Goal: Task Accomplishment & Management: Manage account settings

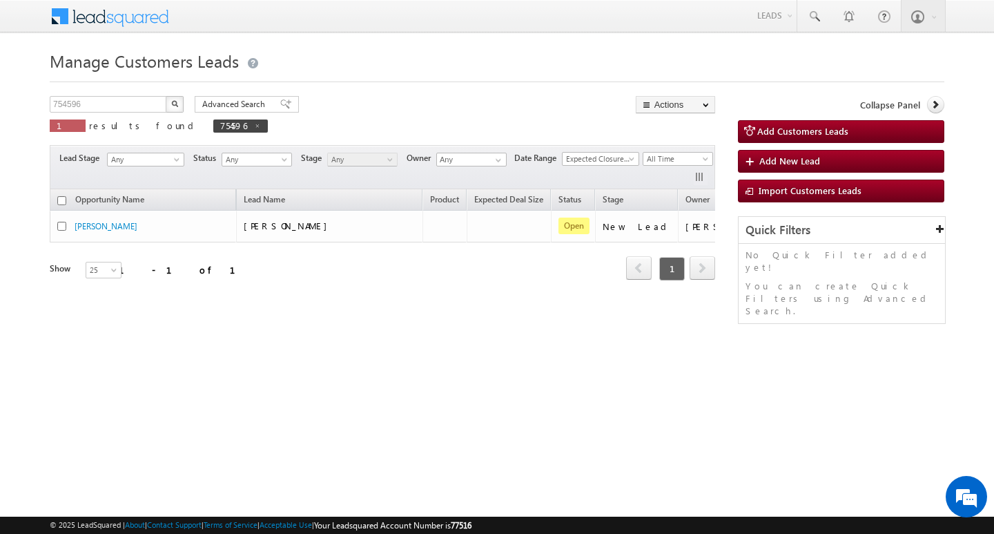
scroll to position [0, 56]
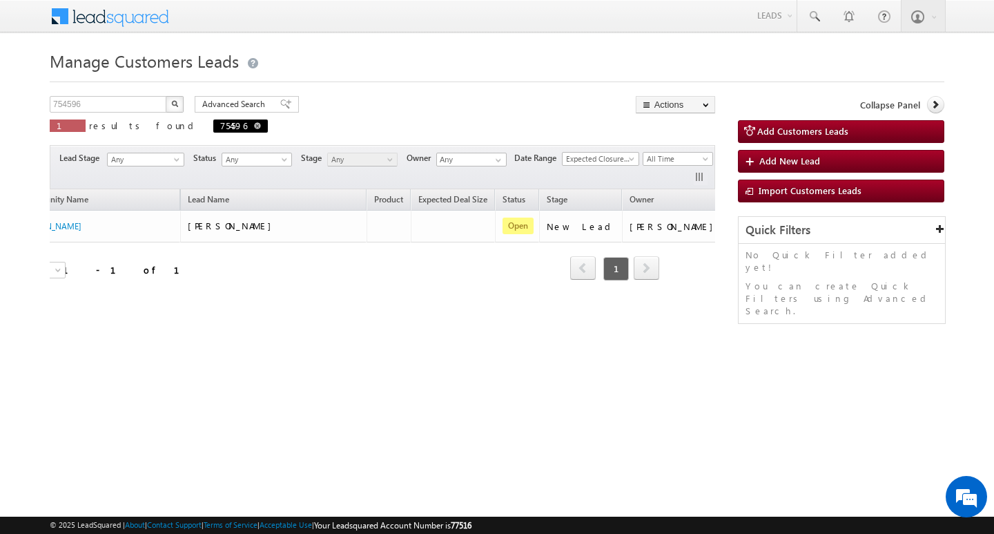
click at [254, 122] on span at bounding box center [257, 125] width 7 height 7
type input "Search Customers Leads"
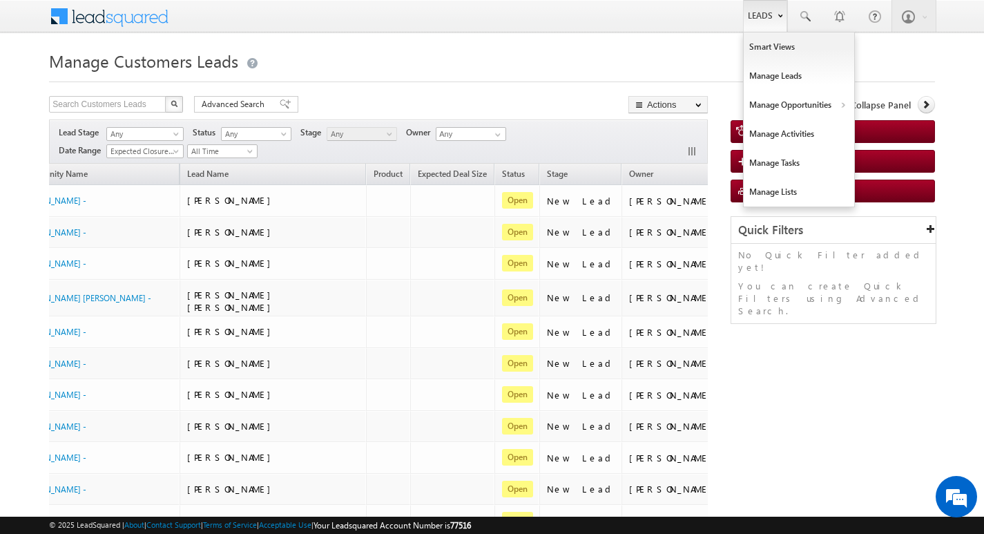
click at [760, 21] on link "Leads" at bounding box center [765, 16] width 44 height 32
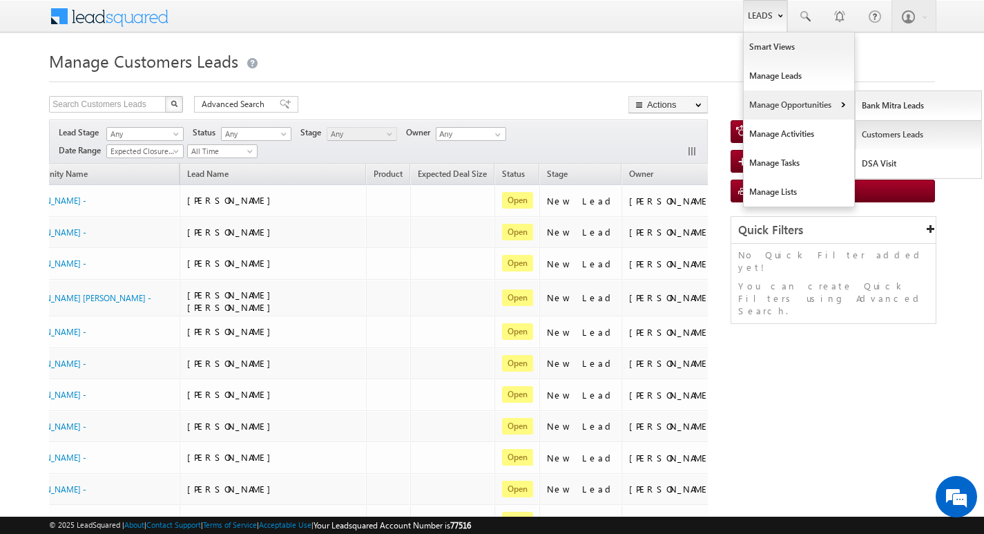
click at [878, 124] on link "Customers Leads" at bounding box center [919, 134] width 126 height 29
click at [877, 131] on link "Customers Leads" at bounding box center [919, 134] width 126 height 29
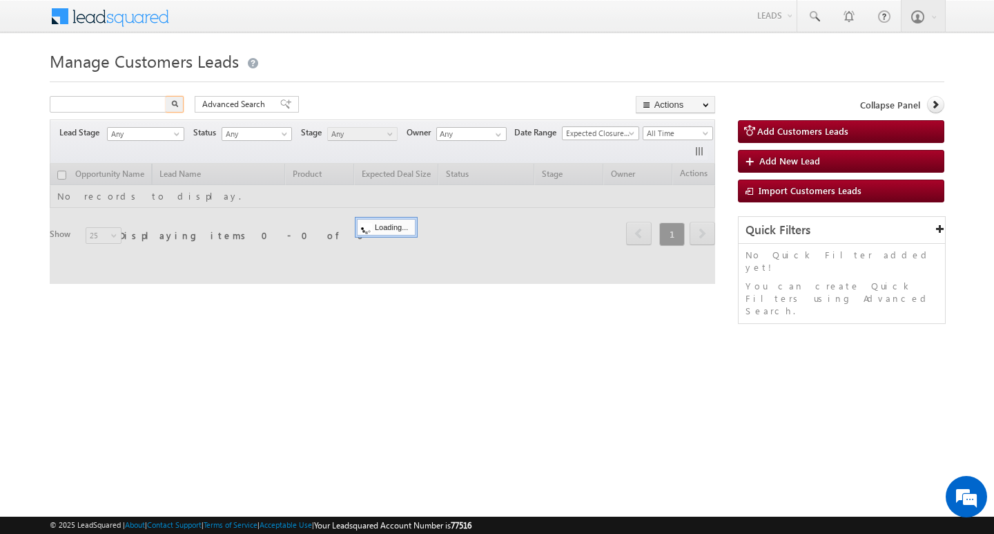
click at [131, 104] on input "text" at bounding box center [109, 104] width 118 height 17
drag, startPoint x: 0, startPoint y: 0, endPoint x: 131, endPoint y: 104, distance: 167.1
click at [131, 104] on input "text" at bounding box center [109, 104] width 118 height 17
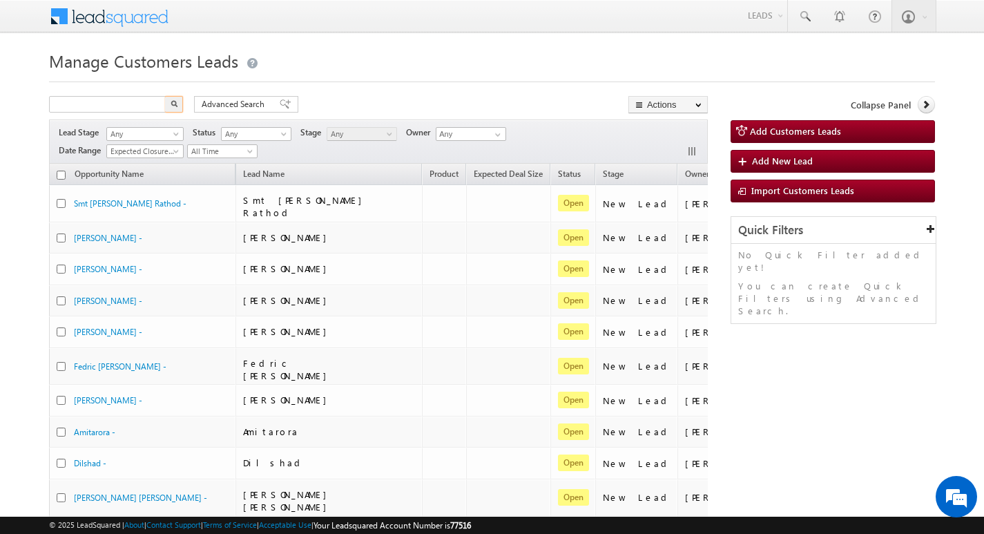
type input "Search Customers Leads"
click at [124, 104] on input "text" at bounding box center [108, 104] width 118 height 17
paste input "703071"
type input "703071"
click at [176, 102] on img "button" at bounding box center [174, 103] width 7 height 7
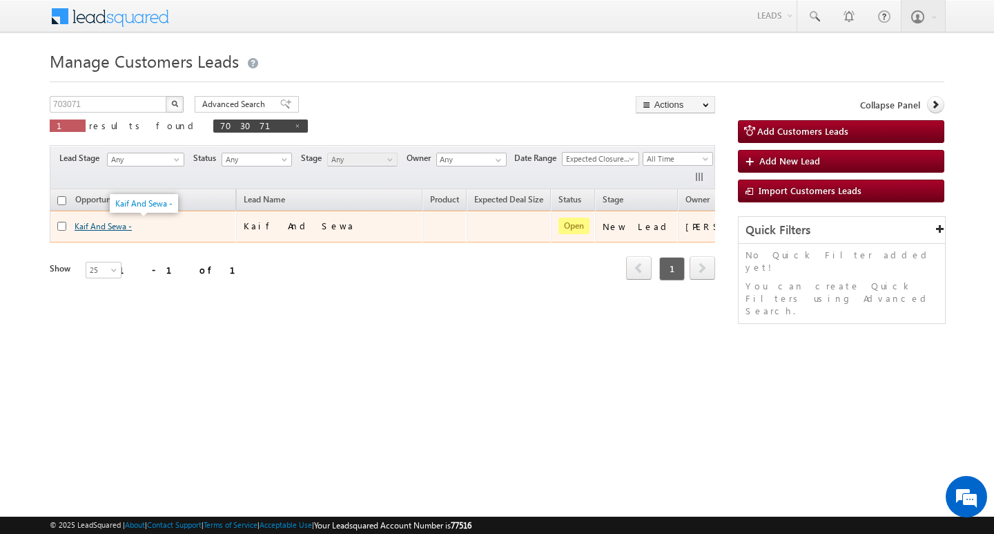
click at [100, 228] on link "Kaif And Sewa -" at bounding box center [103, 226] width 57 height 10
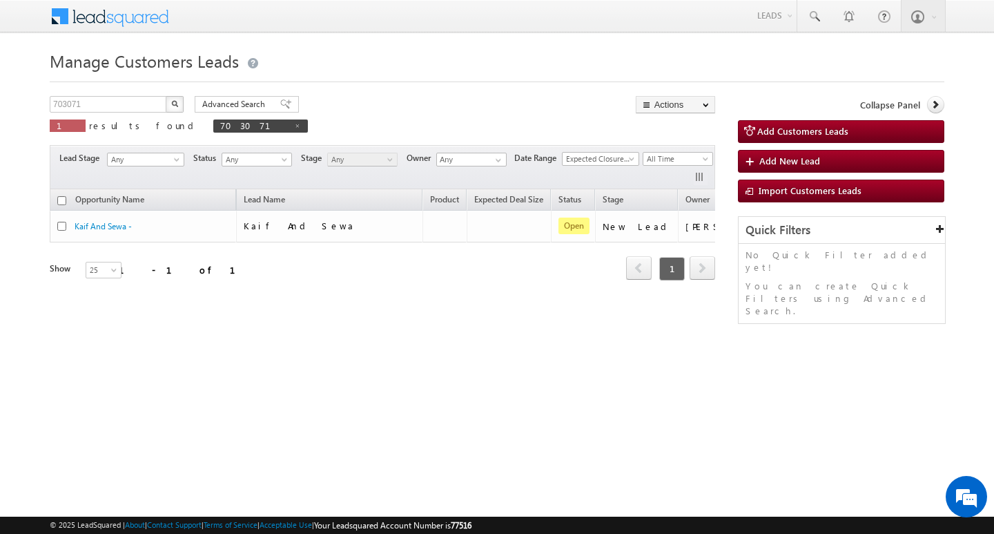
scroll to position [0, 56]
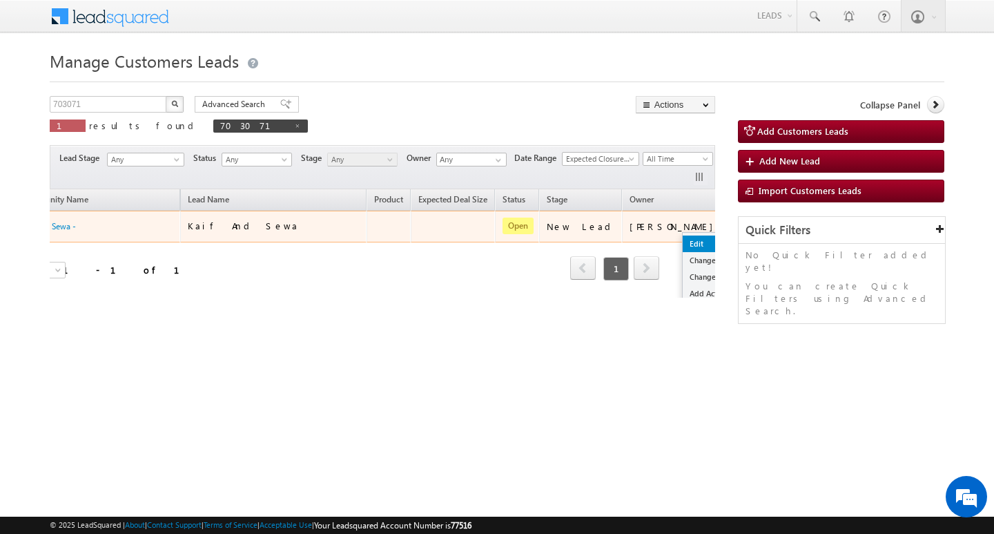
click at [683, 241] on link "Edit" at bounding box center [717, 243] width 69 height 17
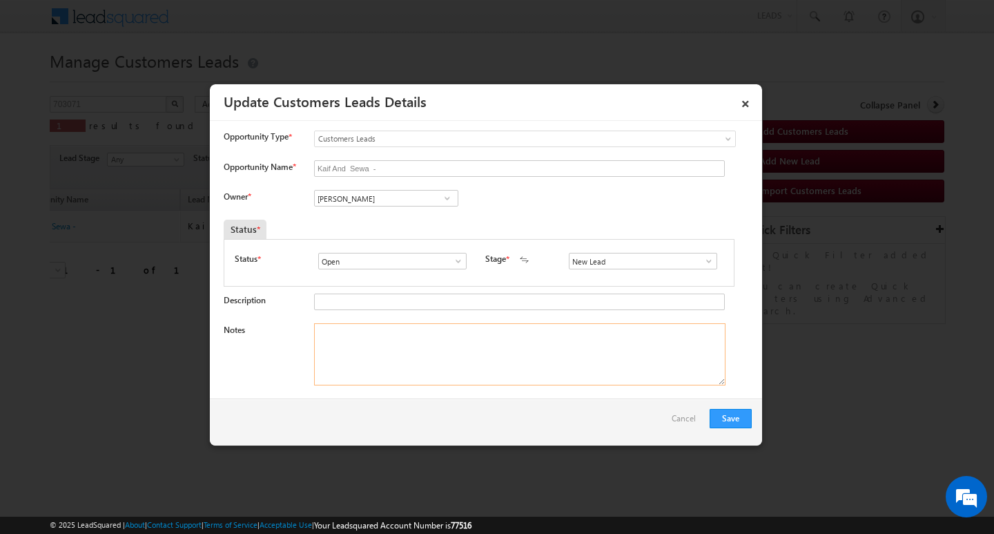
click at [454, 360] on textarea "Notes" at bounding box center [520, 354] width 412 height 62
click at [391, 204] on input "[PERSON_NAME]" at bounding box center [386, 198] width 144 height 17
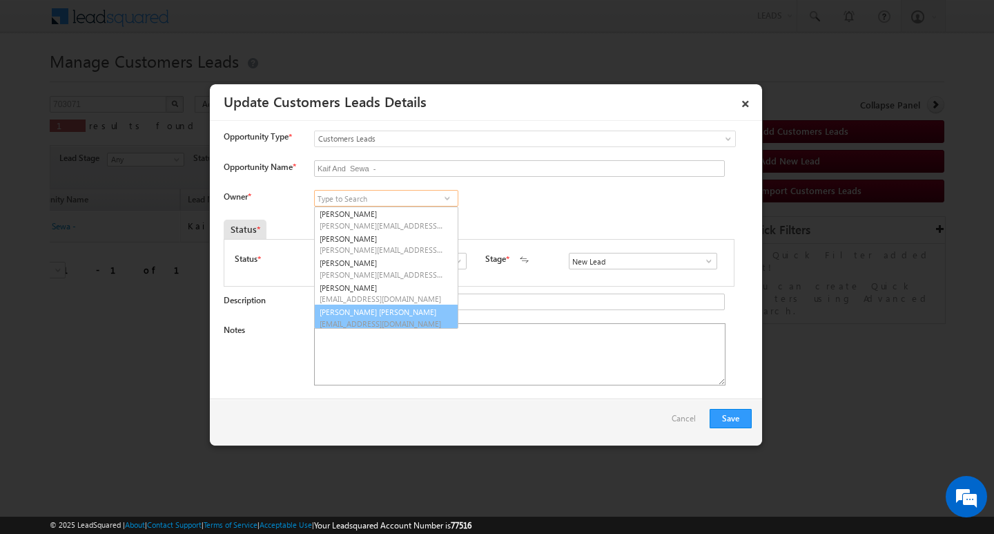
scroll to position [3, 0]
click at [440, 375] on textarea "Notes" at bounding box center [520, 354] width 412 height 62
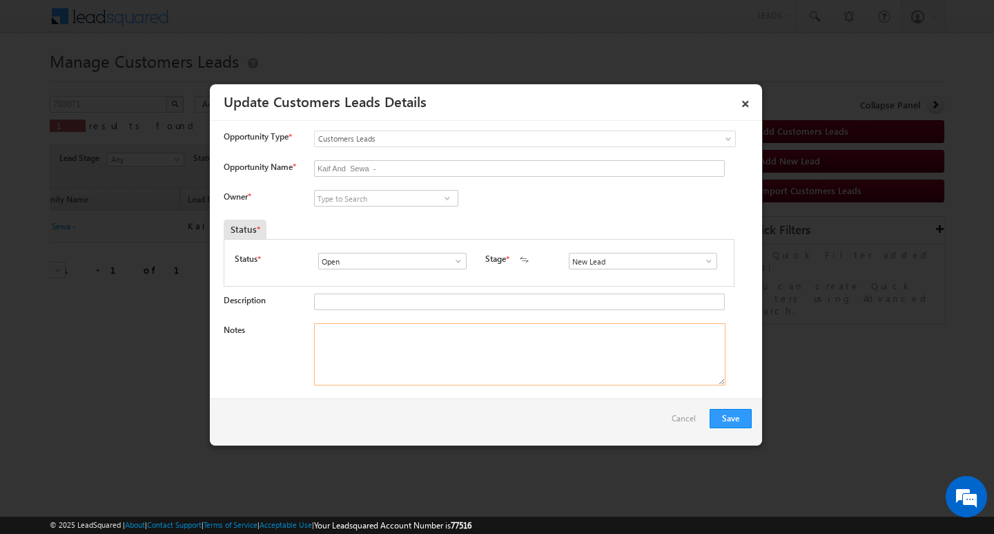
scroll to position [0, 0]
click at [384, 197] on input at bounding box center [386, 198] width 144 height 17
paste input "santosh.kumar2@sgrlimited.in"
click at [394, 220] on span "santosh.kumar2@sgrlimited.in" at bounding box center [382, 225] width 124 height 10
type input "Santosh Kumar"
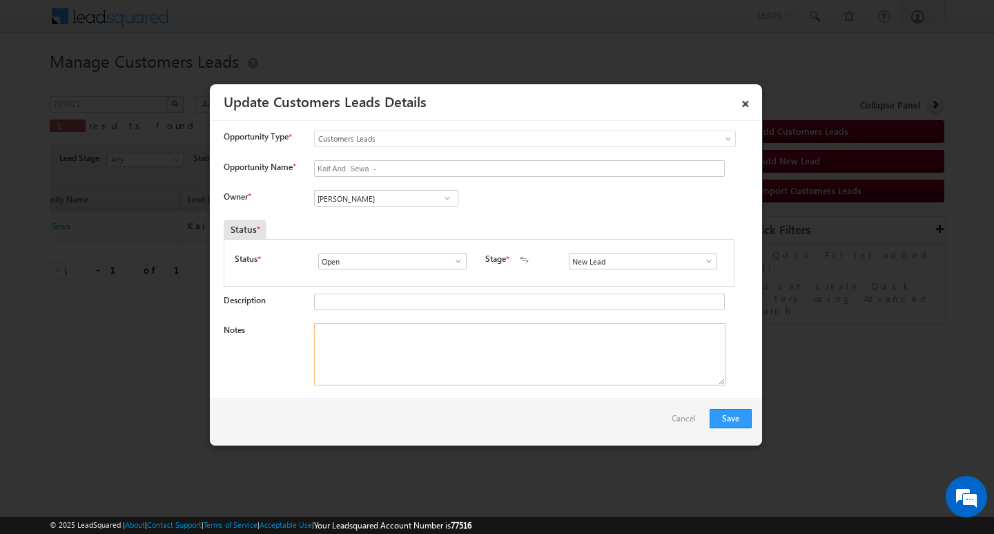
click at [412, 385] on textarea "Notes" at bounding box center [520, 354] width 412 height 62
click at [480, 348] on textarea "Notes" at bounding box center [520, 354] width 412 height 62
paste textarea "Customer Name: mohammed KAIF / AG : 23Y/ B / SELF EMPMYED / SOPA NAME : E_- MIT…"
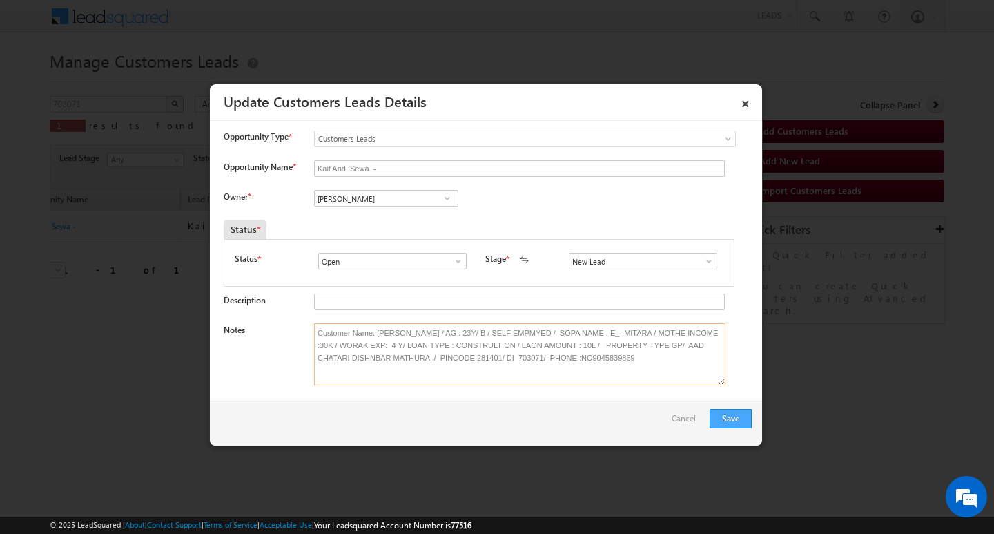
type textarea "Customer Name: mohammed KAIF / AG : 23Y/ B / SELF EMPMYED / SOPA NAME : E_- MIT…"
click at [734, 412] on button "Save" at bounding box center [731, 418] width 42 height 19
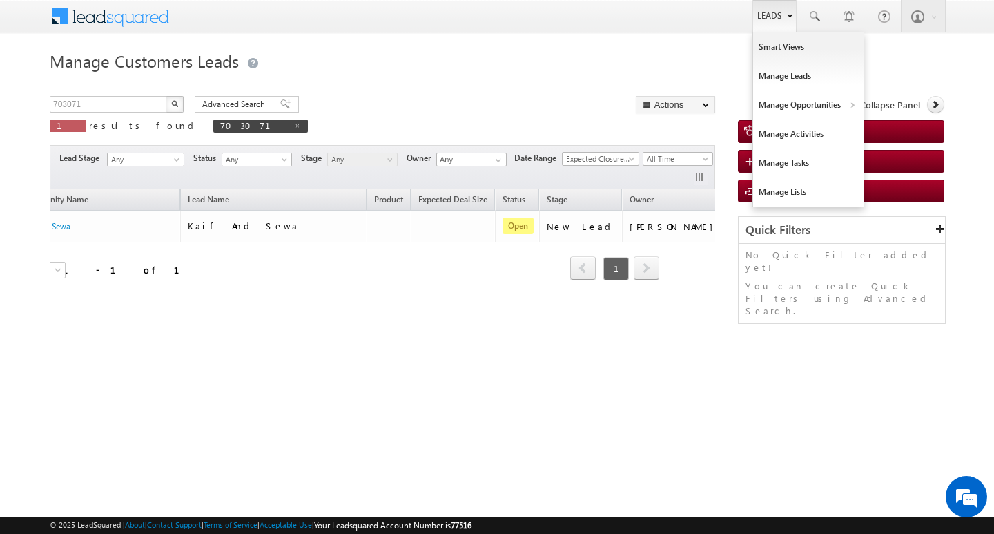
click at [762, 15] on link "Leads" at bounding box center [775, 16] width 44 height 32
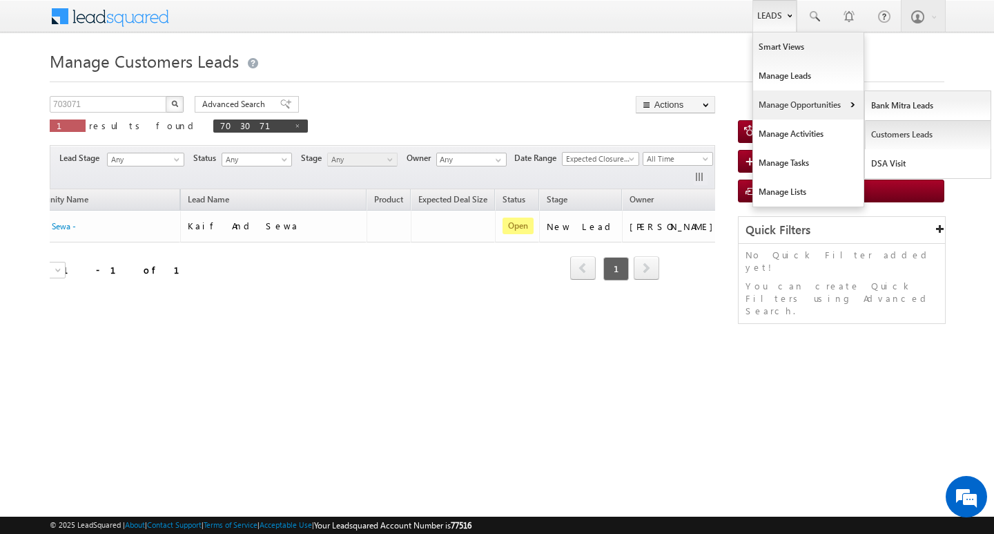
click at [875, 137] on link "Customers Leads" at bounding box center [928, 134] width 126 height 29
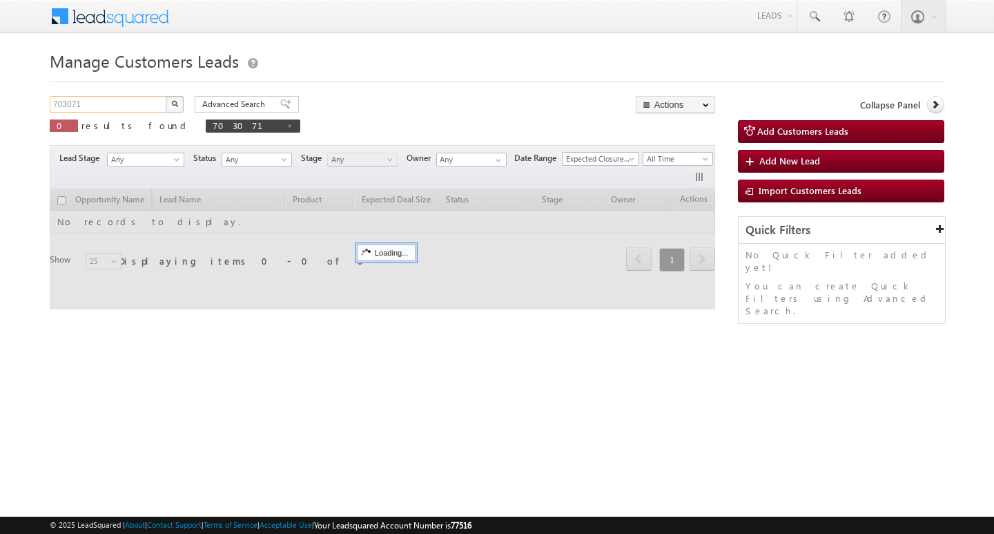
click at [131, 104] on input "703071" at bounding box center [109, 104] width 118 height 17
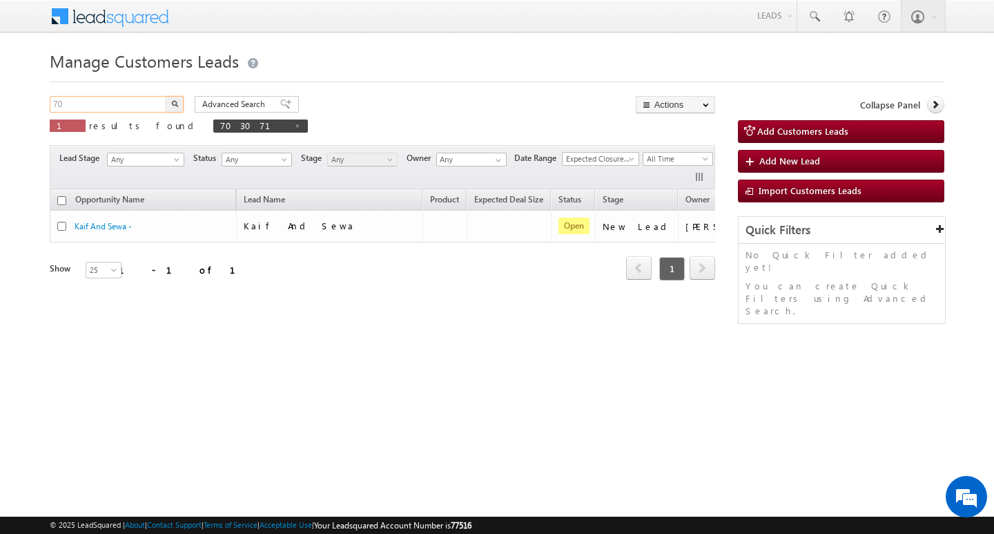
type input "7"
type input "Search Customers Leads"
click at [110, 100] on input "text" at bounding box center [109, 104] width 118 height 17
paste input "746331"
type input "746331"
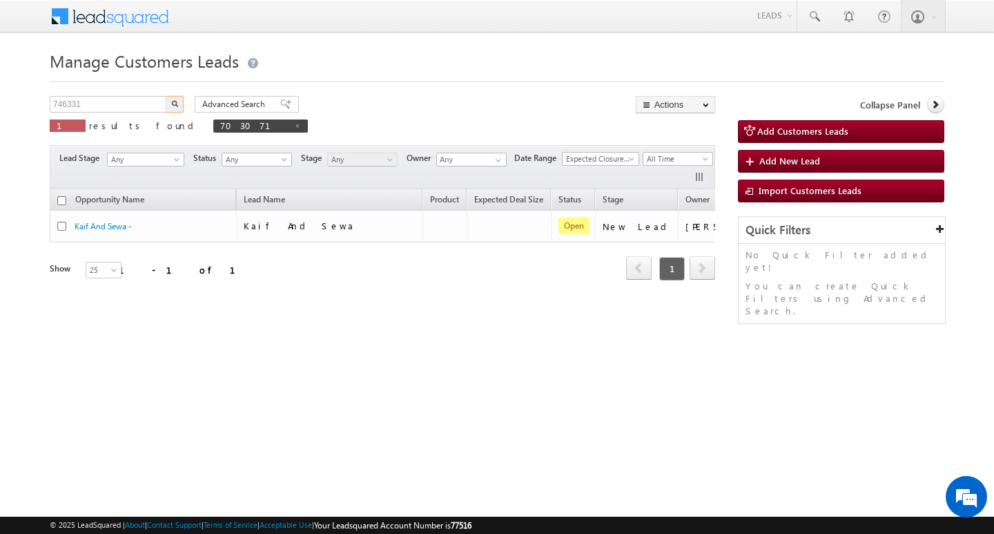
click at [166, 96] on button "button" at bounding box center [175, 104] width 18 height 17
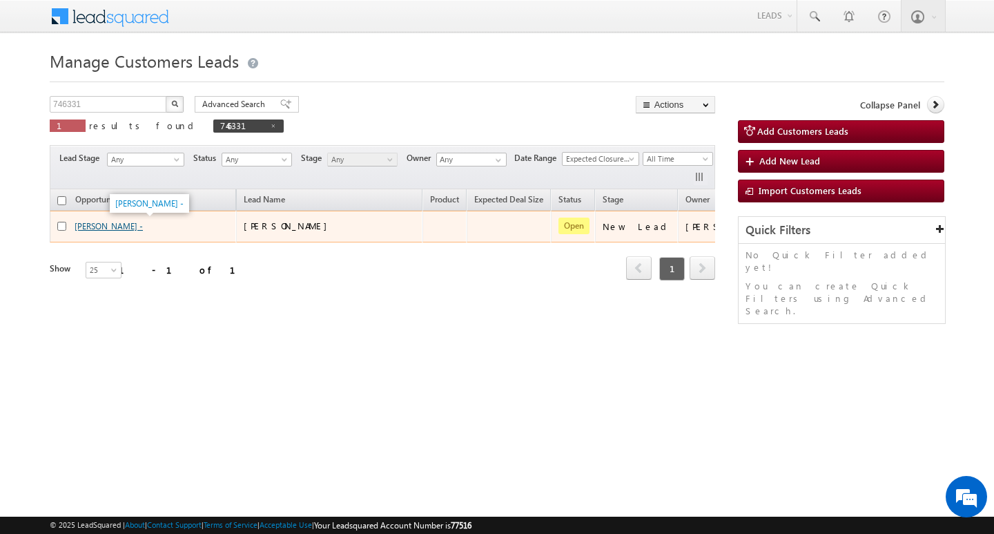
click at [95, 221] on link "[PERSON_NAME] -" at bounding box center [109, 226] width 68 height 10
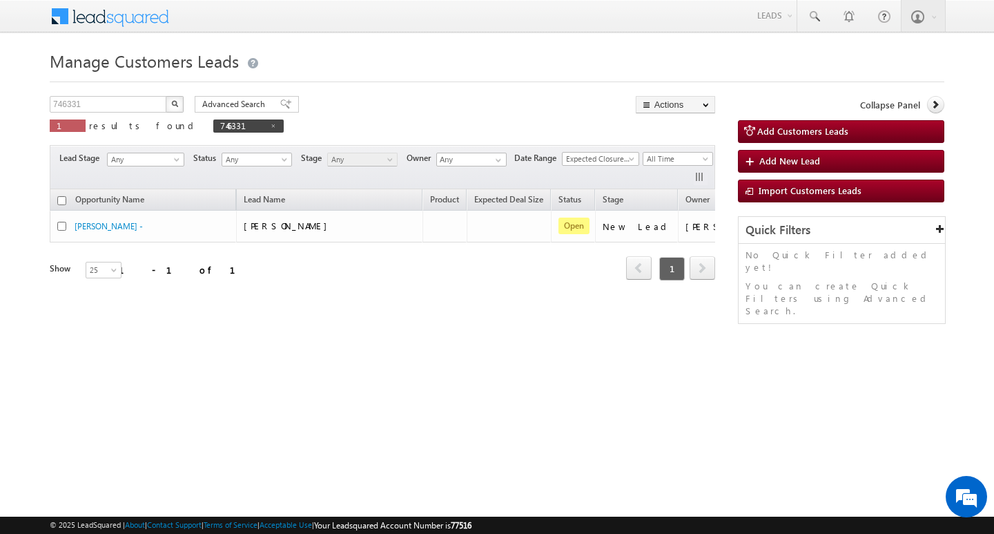
scroll to position [0, 56]
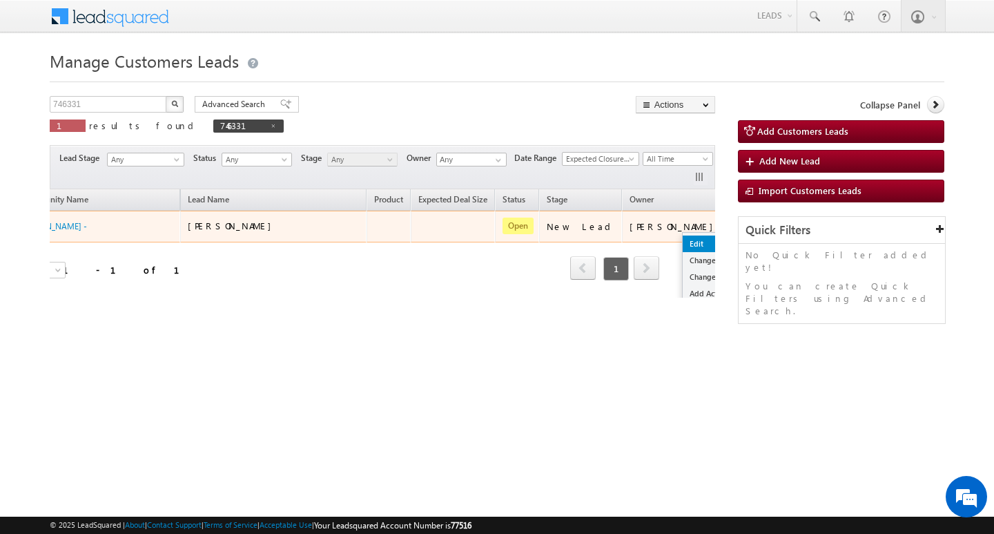
click at [683, 240] on link "Edit" at bounding box center [717, 243] width 69 height 17
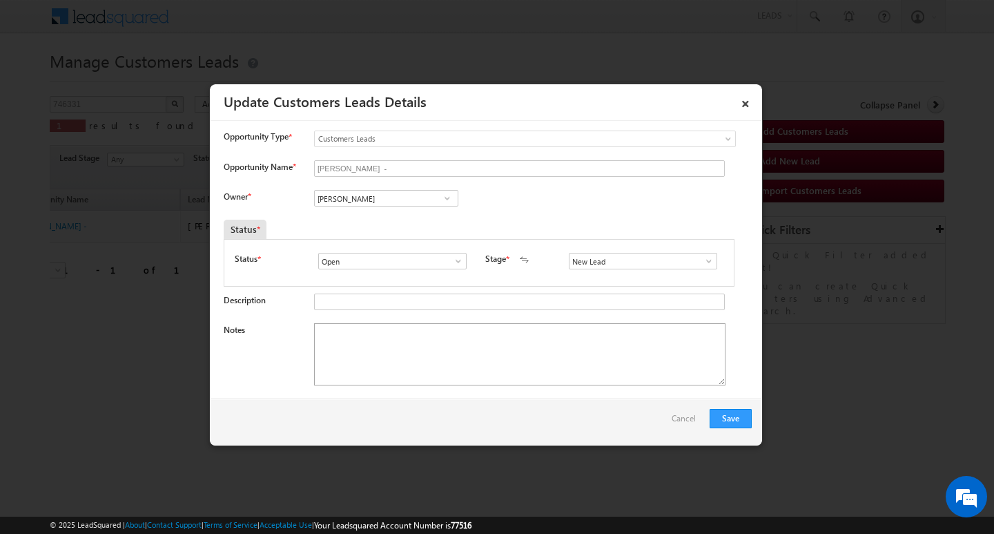
scroll to position [0, 0]
click at [401, 202] on input "Vikas Halwai" at bounding box center [386, 198] width 144 height 17
click at [389, 199] on input at bounding box center [386, 198] width 144 height 17
paste input "salim.singh@sgrlimited.in"
click at [392, 211] on link "Salim salim.singh@sgrlimited.in" at bounding box center [386, 219] width 144 height 26
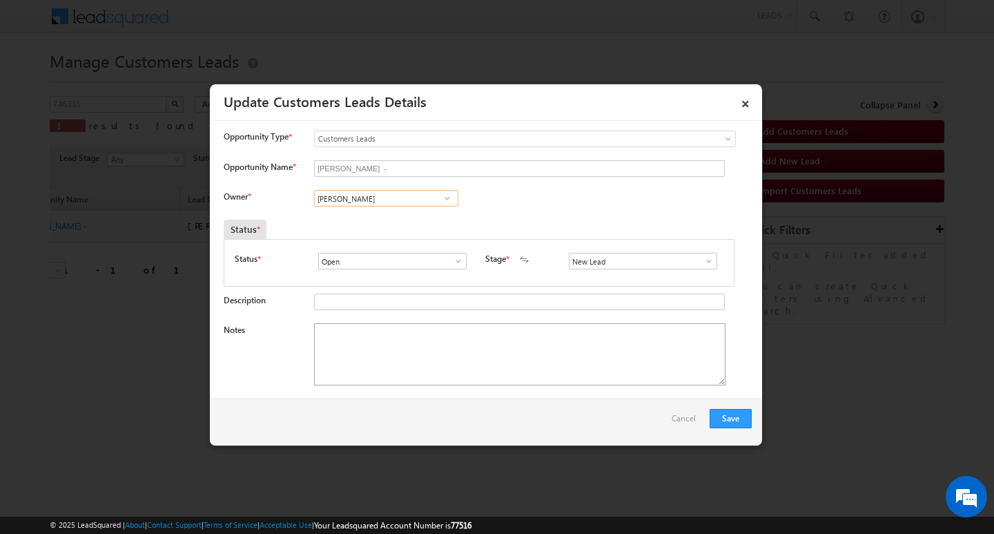
type input "Salim"
click at [404, 379] on textarea "Notes" at bounding box center [520, 354] width 412 height 62
click at [487, 354] on textarea "Notes" at bounding box center [520, 354] width 412 height 62
paste textarea "Customer Name: RAJESH SAINI/ AG 32 /B / MOTHE INCOME 45K / WORA EXPERIECNE 12Y …"
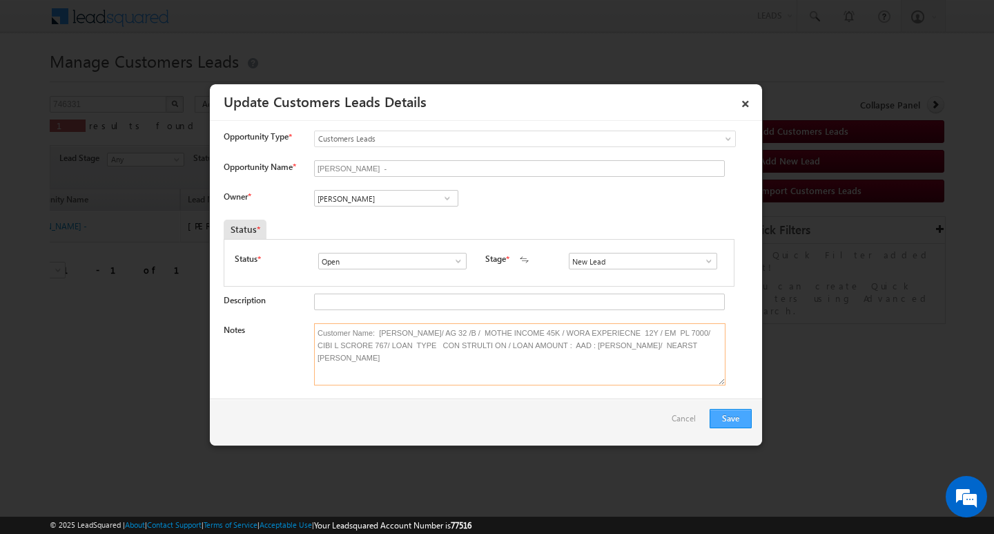
type textarea "Customer Name: RAJESH SAINI/ AG 32 /B / MOTHE INCOME 45K / WORA EXPERIECNE 12Y …"
click at [733, 421] on button "Save" at bounding box center [731, 418] width 42 height 19
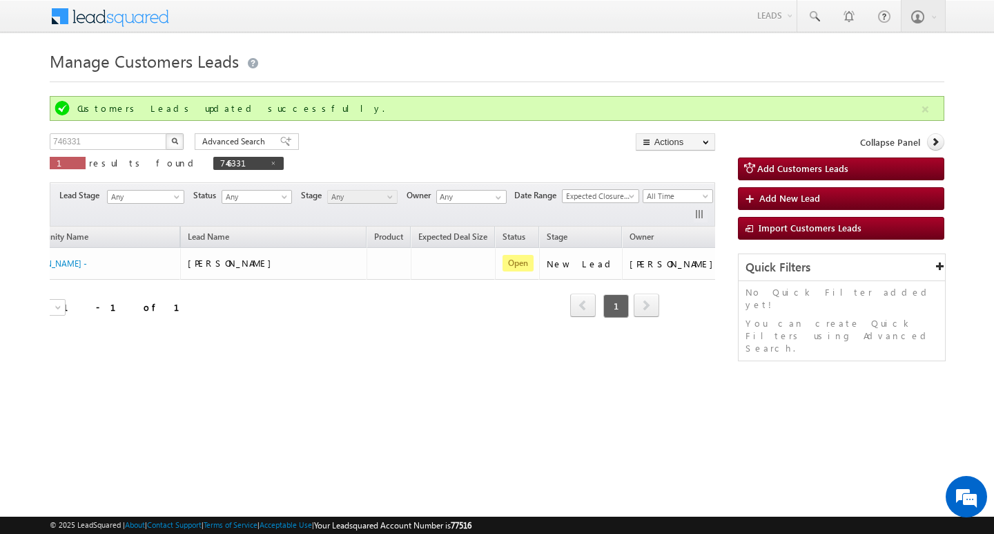
scroll to position [0, 33]
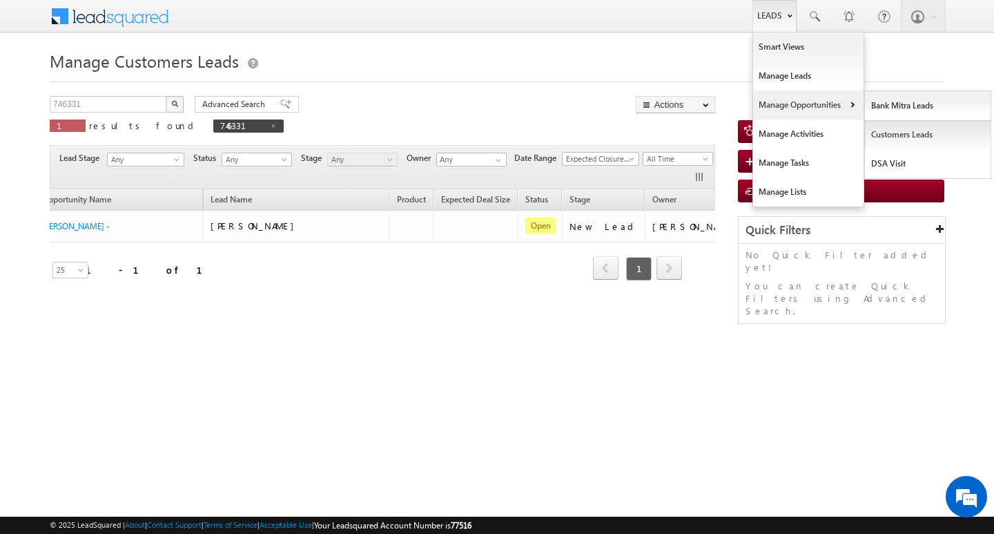
click at [882, 124] on link "Customers Leads" at bounding box center [928, 134] width 126 height 29
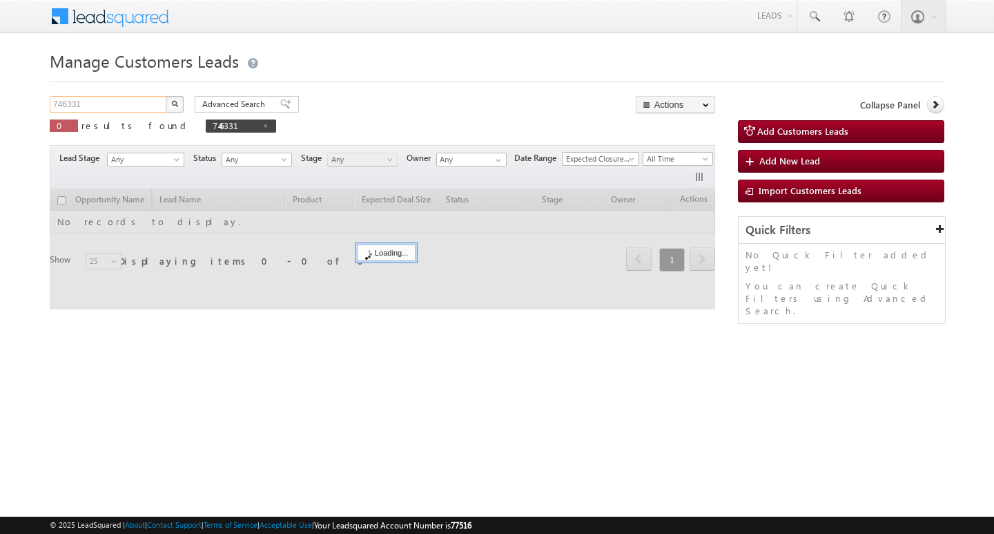
click at [112, 104] on input "746331" at bounding box center [109, 104] width 118 height 17
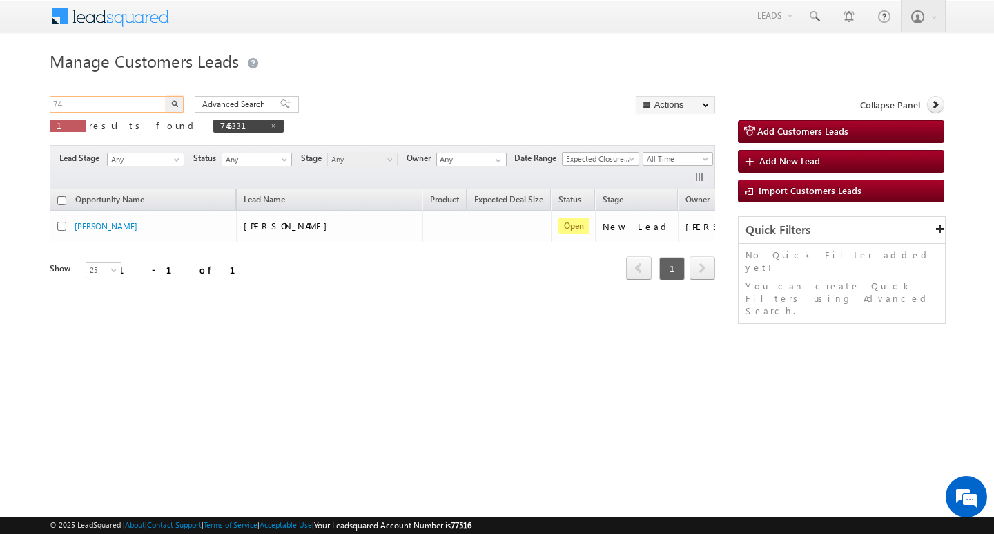
type input "7"
type input "Search Customers Leads"
click at [86, 102] on input "text" at bounding box center [109, 104] width 118 height 17
paste input "701887"
type input "701887"
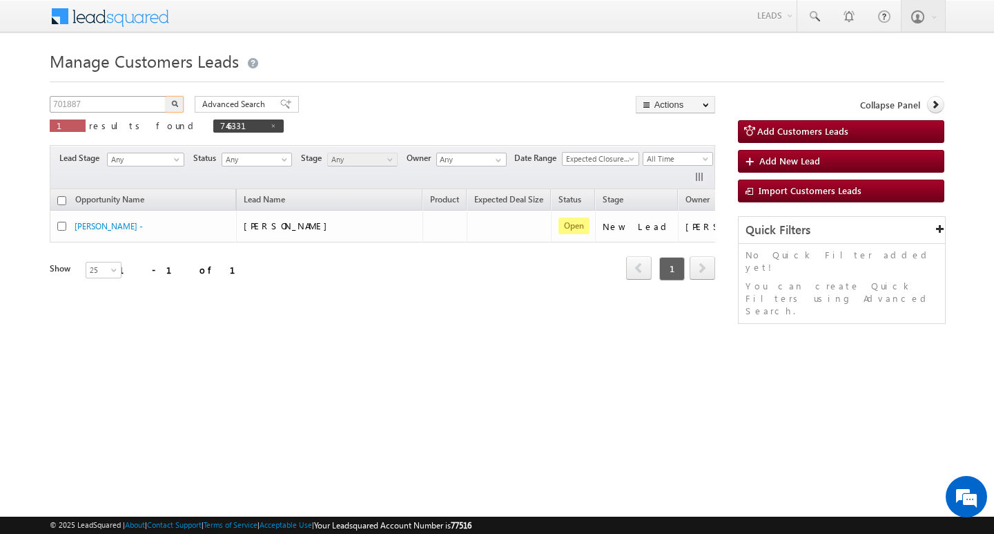
click at [166, 96] on button "button" at bounding box center [175, 104] width 18 height 17
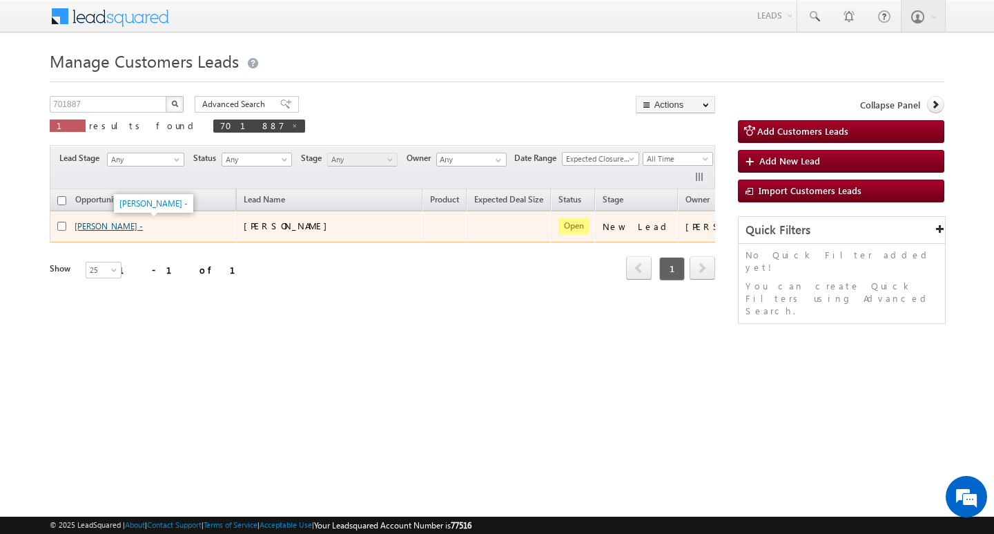
click at [105, 224] on link "[PERSON_NAME] -" at bounding box center [109, 226] width 68 height 10
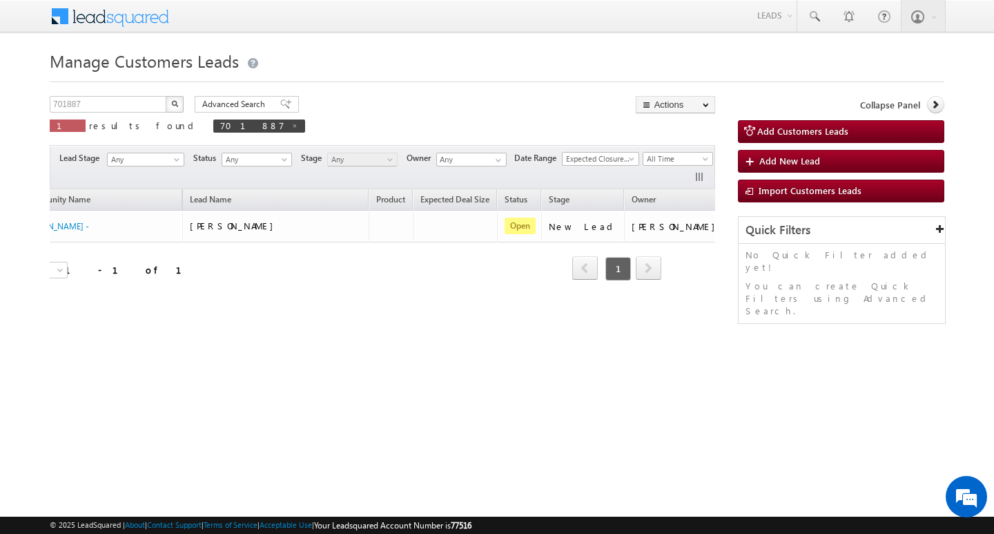
scroll to position [0, 56]
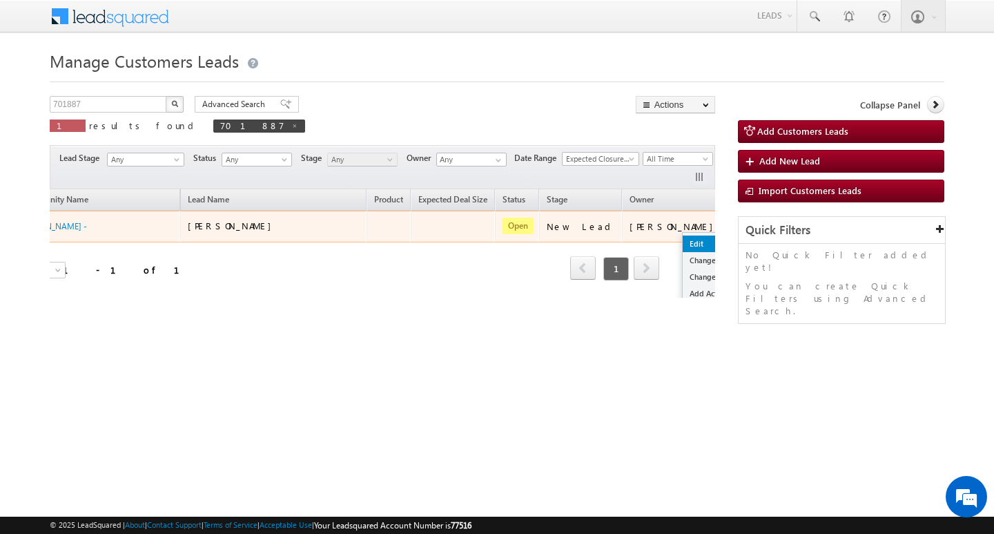
click at [683, 238] on link "Edit" at bounding box center [717, 243] width 69 height 17
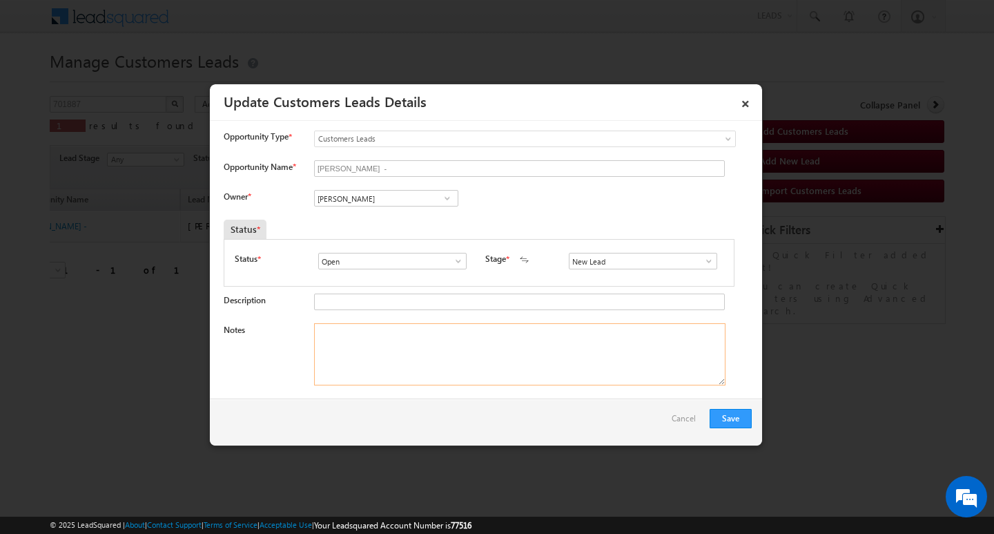
click at [446, 376] on textarea "Notes" at bounding box center [520, 354] width 412 height 62
click at [394, 198] on input "[PERSON_NAME]" at bounding box center [386, 198] width 144 height 17
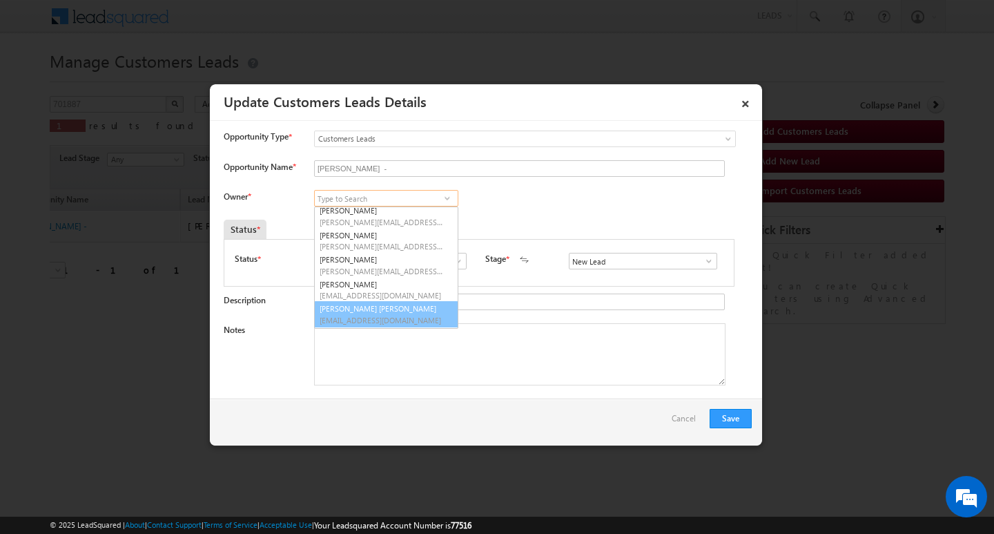
scroll to position [0, 0]
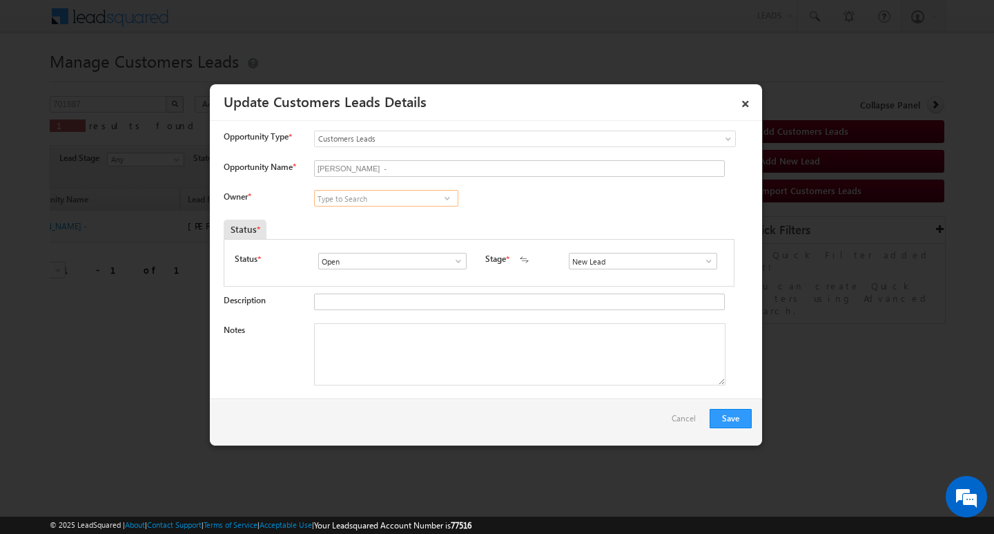
click at [376, 200] on input at bounding box center [386, 198] width 144 height 17
paste input "abhinav.punia1@sgrlimited.in"
type input "abhinav.punia1@sgrlimited.in"
click at [406, 349] on textarea "Notes" at bounding box center [520, 354] width 412 height 62
click at [411, 197] on input at bounding box center [386, 198] width 144 height 17
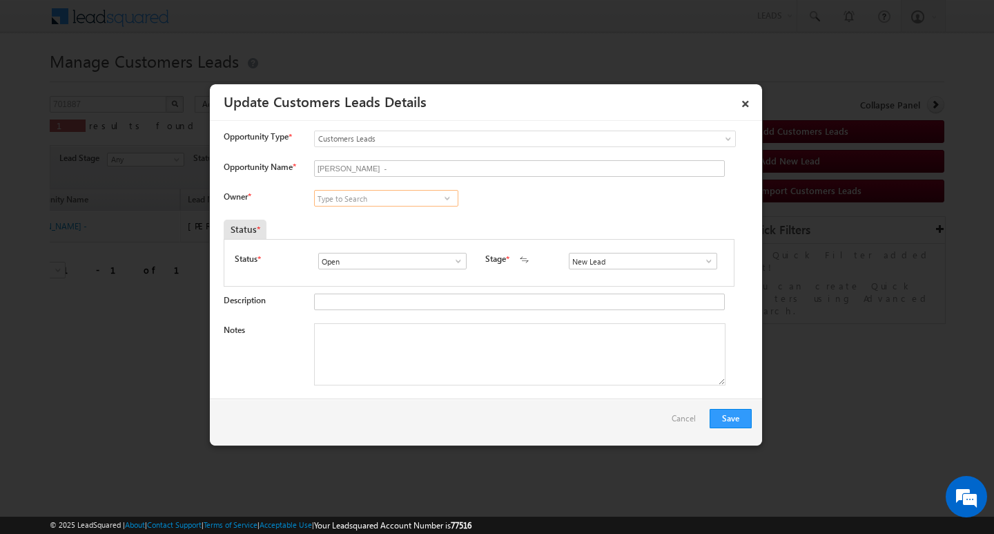
paste input "abhinav.punia1@sgrlimited.in"
type input "a"
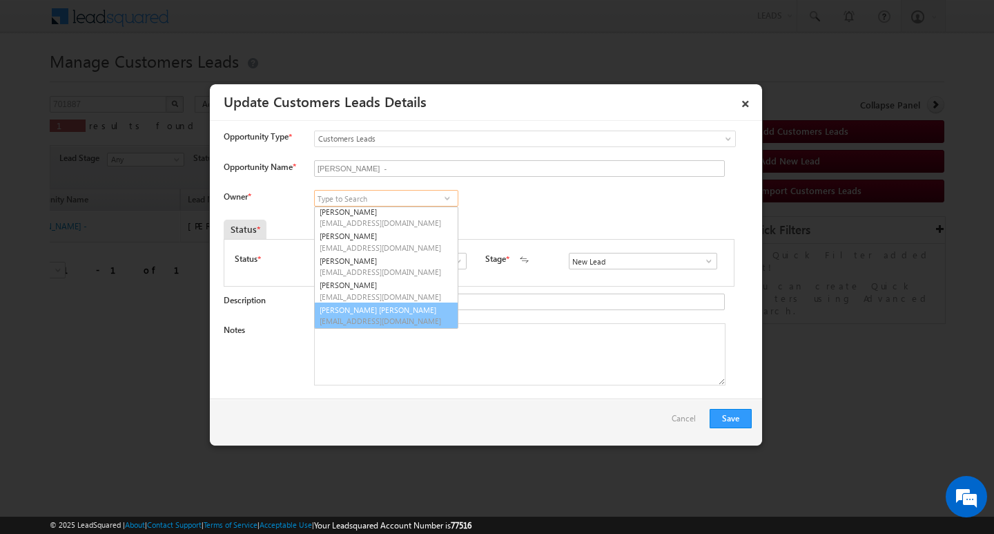
scroll to position [1105, 0]
click at [634, 421] on div "Save Cancel" at bounding box center [486, 421] width 552 height 47
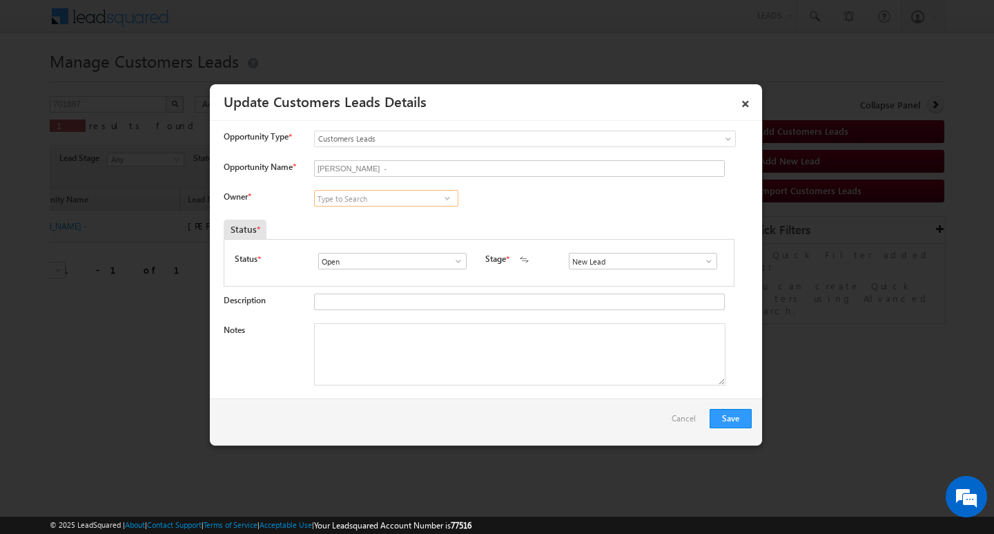
click at [392, 199] on input at bounding box center [386, 198] width 144 height 17
click at [445, 192] on link at bounding box center [446, 198] width 17 height 14
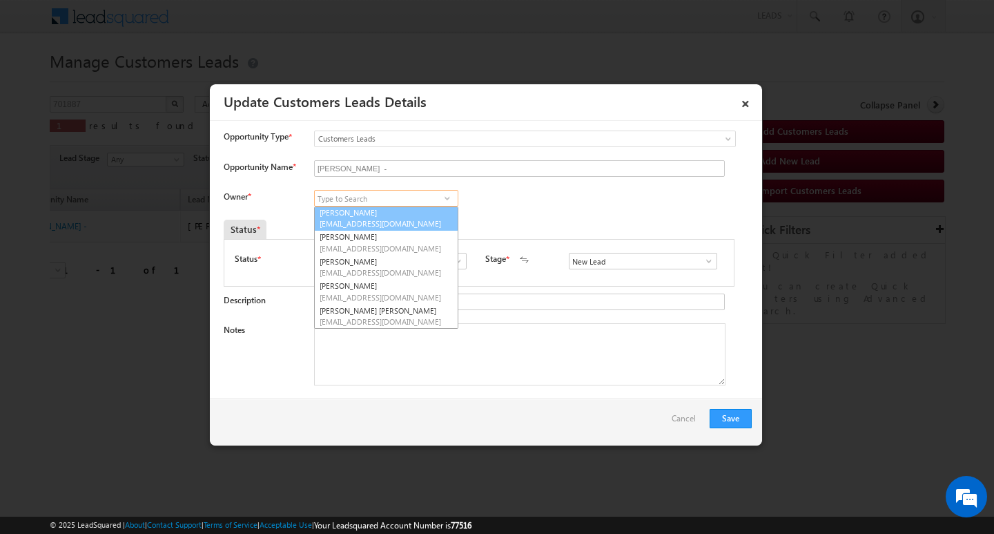
scroll to position [1103, 0]
click at [387, 191] on input at bounding box center [386, 198] width 144 height 17
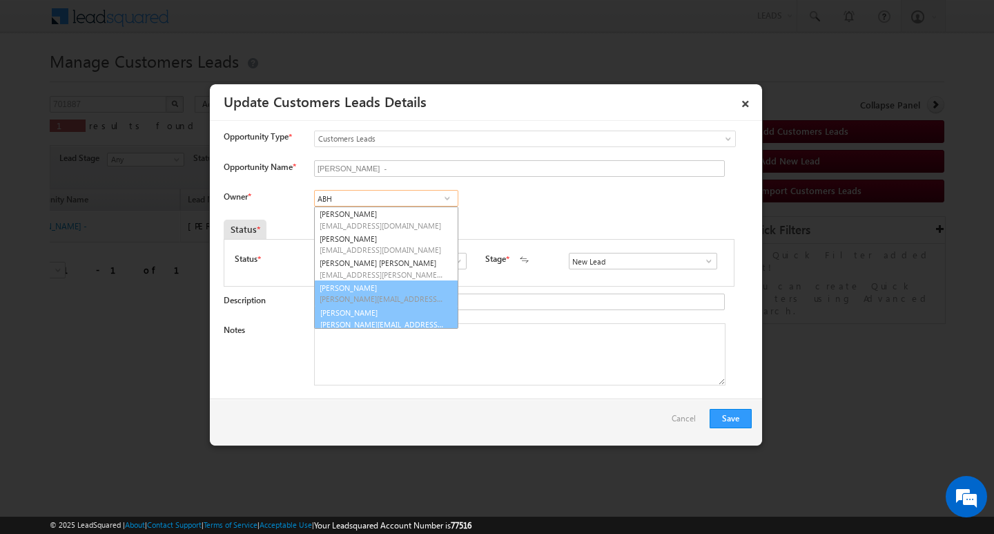
scroll to position [297, 0]
type input "ABH"
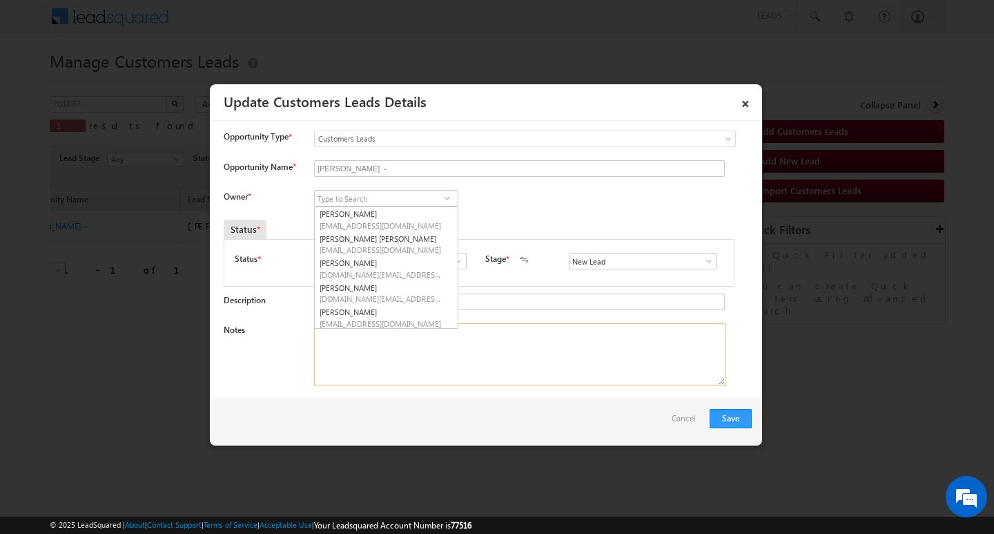
click at [482, 371] on textarea "Notes" at bounding box center [520, 354] width 412 height 62
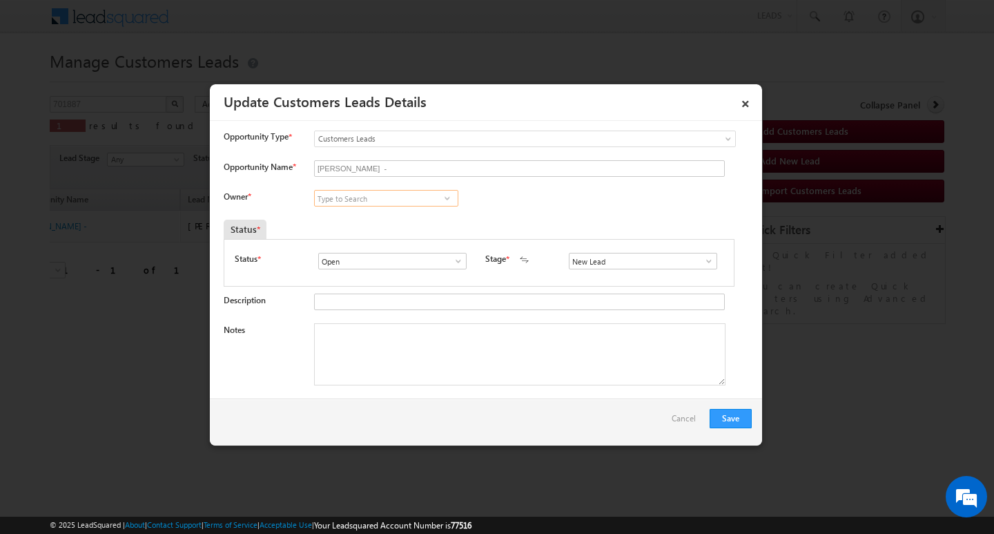
click at [350, 195] on input at bounding box center [386, 198] width 144 height 17
paste input "[PERSON_NAME][EMAIL_ADDRESS][DOMAIN_NAME]"
type input "[PERSON_NAME][EMAIL_ADDRESS][DOMAIN_NAME]"
click at [748, 97] on link "×" at bounding box center [745, 101] width 23 height 24
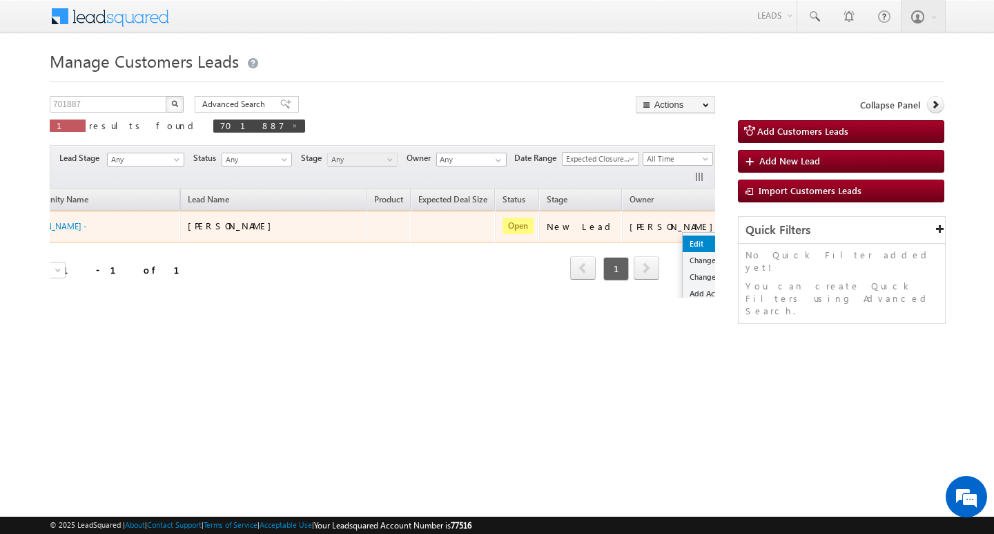
click at [683, 235] on link "Edit" at bounding box center [717, 243] width 69 height 17
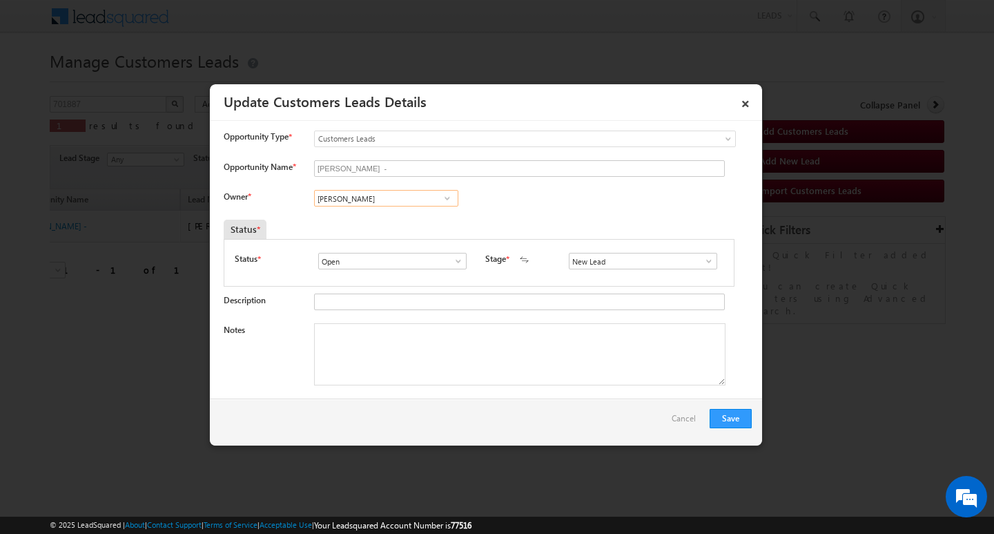
click at [384, 199] on input "[PERSON_NAME]" at bounding box center [386, 198] width 144 height 17
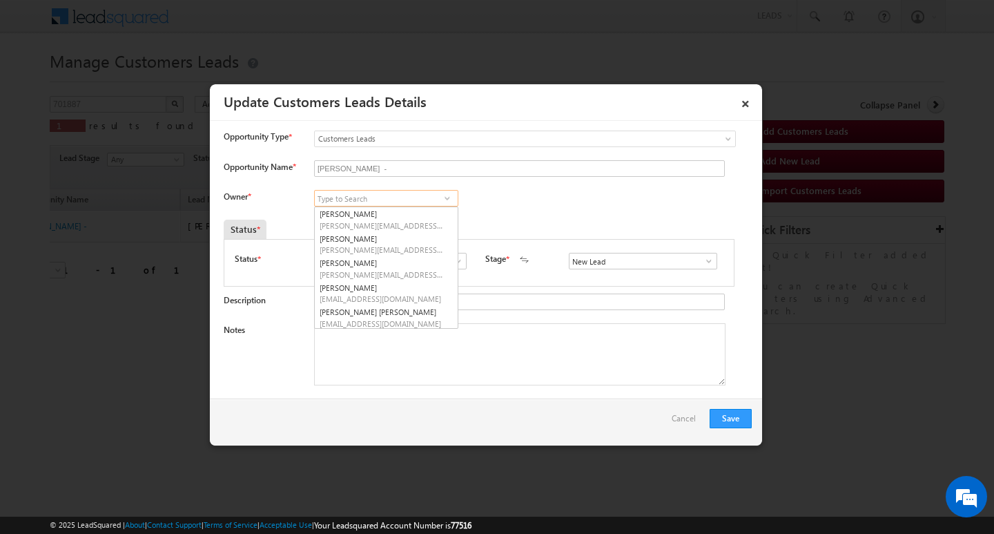
paste input "[PERSON_NAME][EMAIL_ADDRESS][DOMAIN_NAME]"
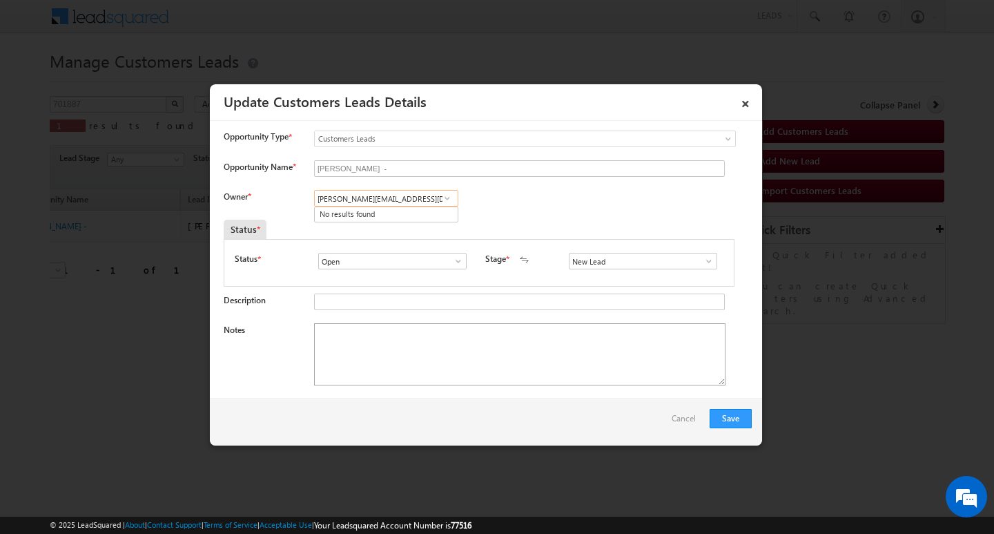
type input "[PERSON_NAME][EMAIL_ADDRESS][DOMAIN_NAME]"
click at [387, 345] on textarea "Notes" at bounding box center [520, 354] width 412 height 62
click at [470, 358] on textarea "Notes" at bounding box center [520, 354] width 412 height 62
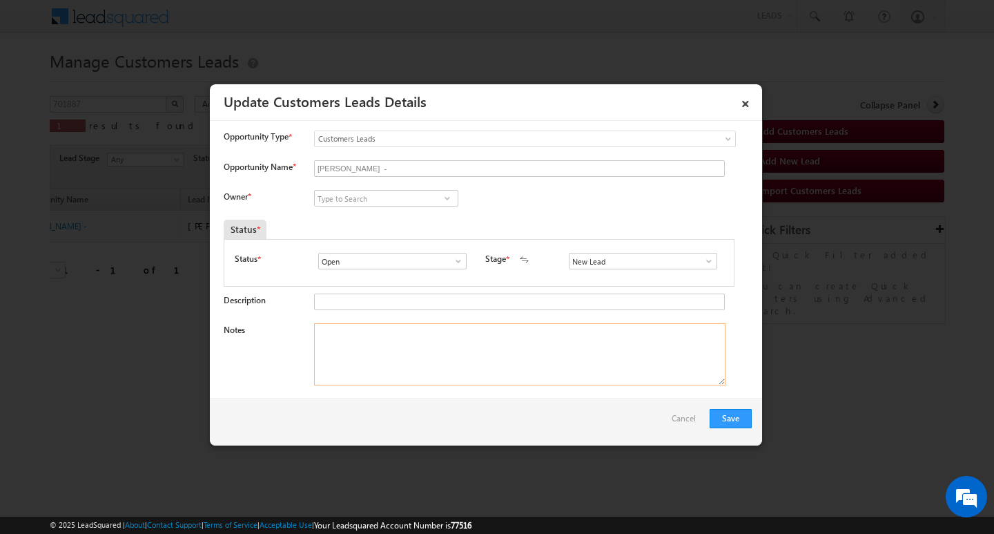
click at [470, 358] on textarea "Notes" at bounding box center [520, 354] width 412 height 62
click at [508, 345] on textarea "Notes" at bounding box center [520, 354] width 412 height 62
paste textarea "Customer Name: [PERSON_NAME]/ AG 55Y/ JOB/ MOTHE INCOME :20K / CO AAP : [PERSON…"
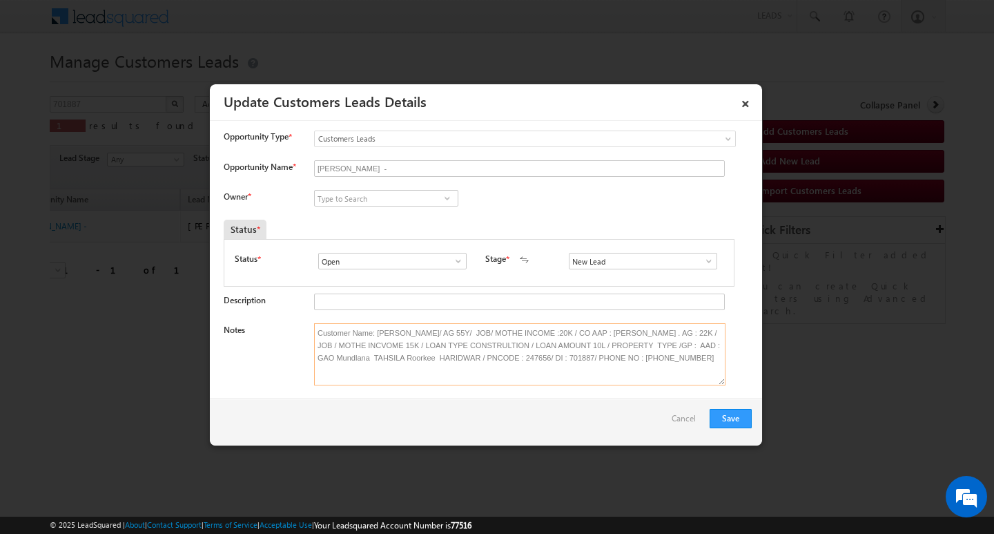
type textarea "Customer Name: [PERSON_NAME]/ AG 55Y/ JOB/ MOTHE INCOME :20K / CO AAP : [PERSON…"
click at [327, 199] on input at bounding box center [386, 198] width 144 height 17
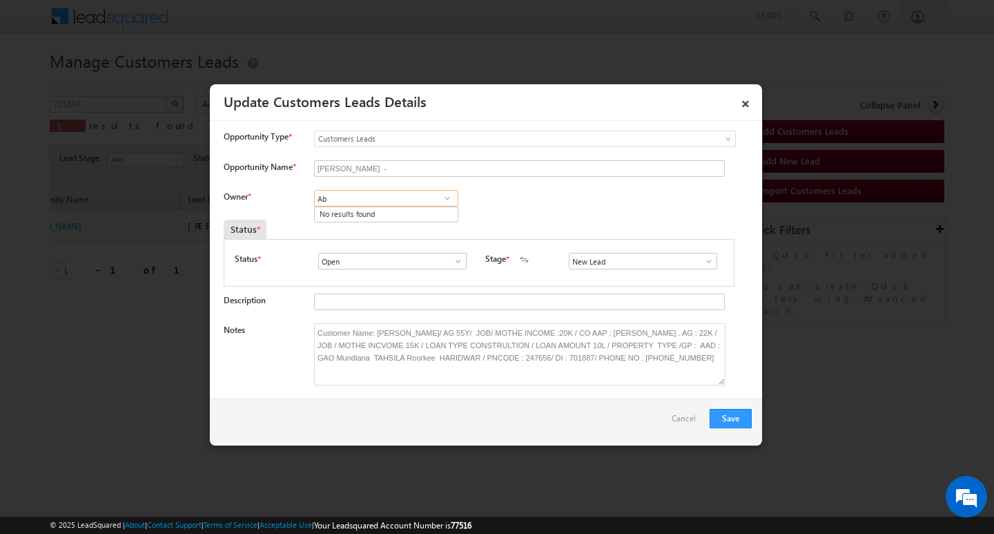
type input "A"
click at [816, 291] on div at bounding box center [497, 267] width 994 height 534
click at [319, 333] on textarea "Customer Name: Gajay Singh/ AG 55Y/ JOB/ MOTHE INCOME :20K / CO AAP : VISHAL BH…" at bounding box center [520, 354] width 412 height 62
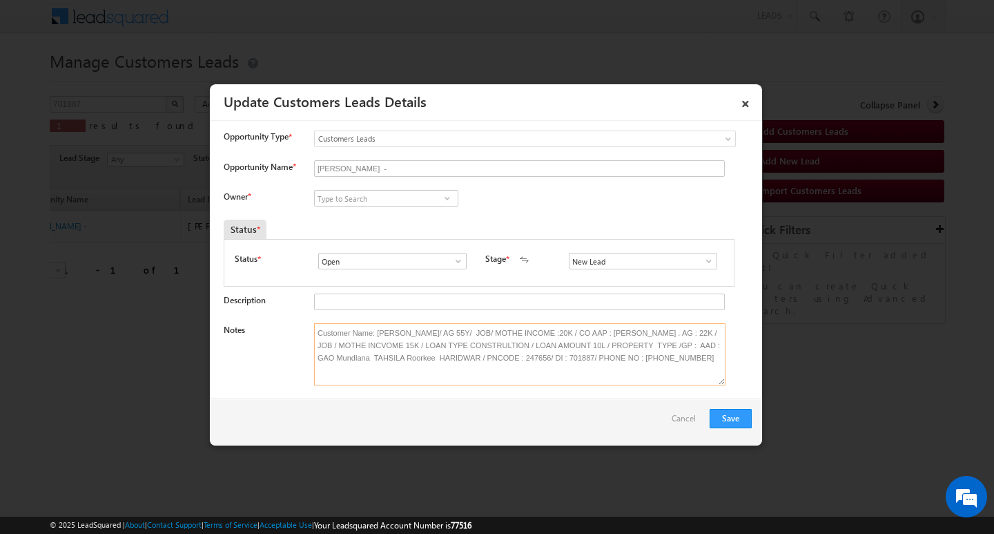
click at [319, 333] on textarea "Customer Name: Gajay Singh/ AG 55Y/ JOB/ MOTHE INCOME :20K / CO AAP : VISHAL BH…" at bounding box center [520, 354] width 412 height 62
click at [746, 106] on link "×" at bounding box center [745, 101] width 23 height 24
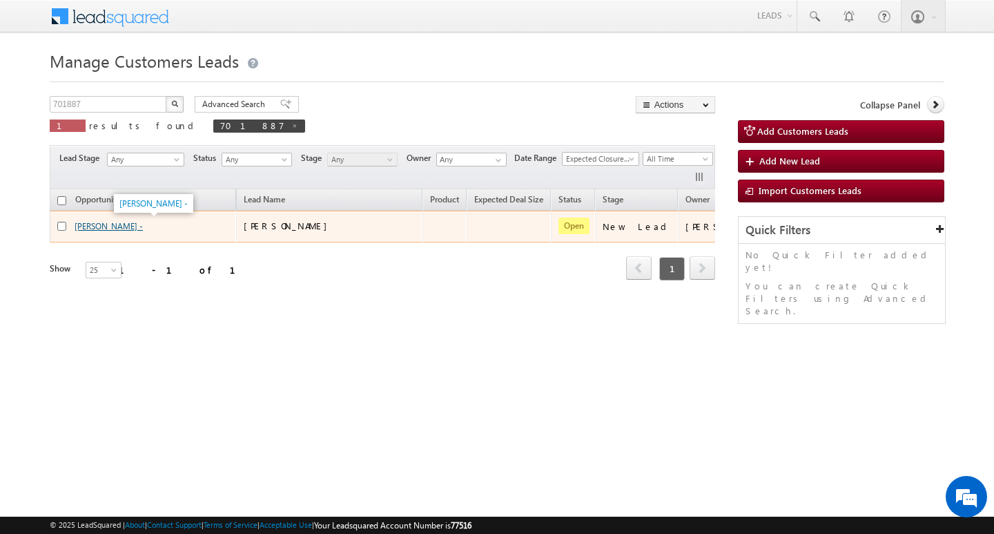
click at [104, 229] on link "[PERSON_NAME] -" at bounding box center [109, 226] width 68 height 10
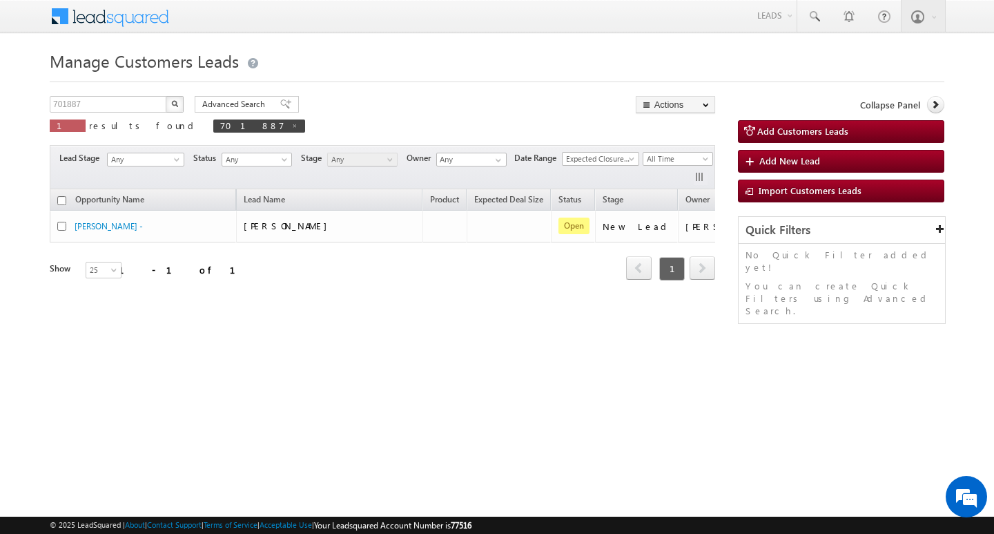
scroll to position [0, 56]
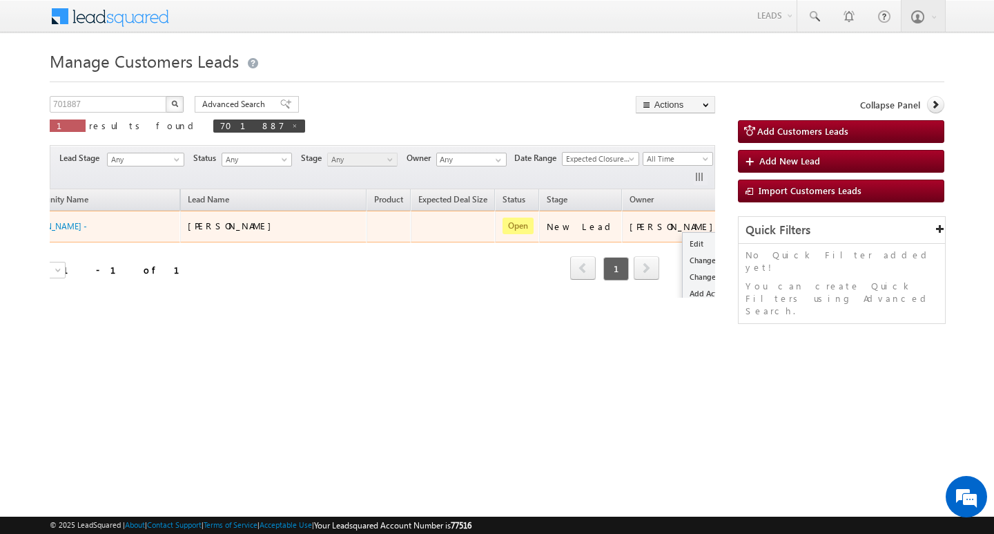
click at [738, 225] on button "button" at bounding box center [745, 226] width 14 height 14
click at [683, 247] on link "Edit" at bounding box center [717, 243] width 69 height 17
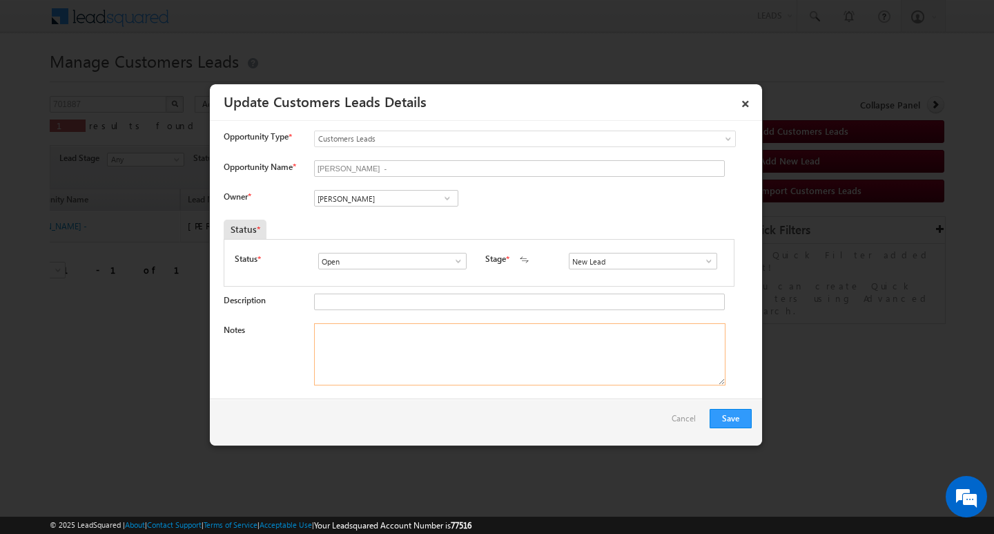
click at [500, 331] on textarea "Notes" at bounding box center [520, 354] width 412 height 62
paste textarea "Customer Name: [PERSON_NAME]/ AG 55Y/ JOB/ MOTHE INCOME :20K / CO AAP : [PERSON…"
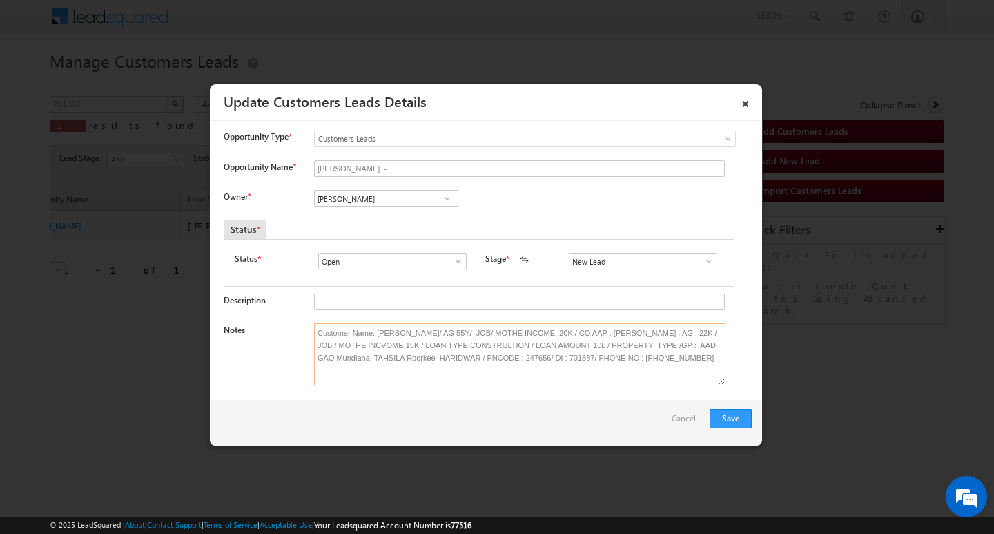
type textarea "Customer Name: [PERSON_NAME]/ AG 55Y/ JOB/ MOTHE INCOME :20K / CO AAP : [PERSON…"
click at [371, 191] on input "[PERSON_NAME]" at bounding box center [386, 198] width 144 height 17
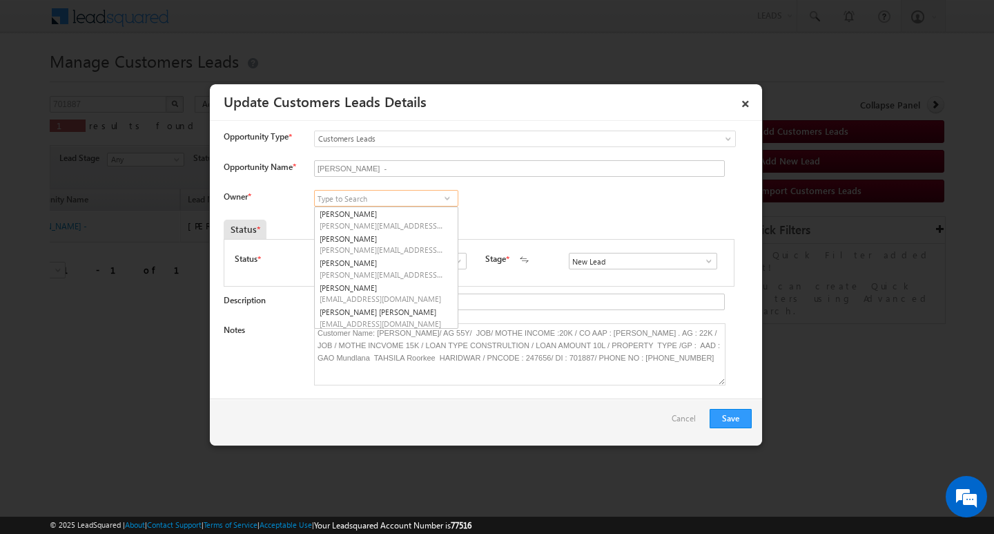
paste input "[PERSON_NAME][EMAIL_ADDRESS][DOMAIN_NAME]"
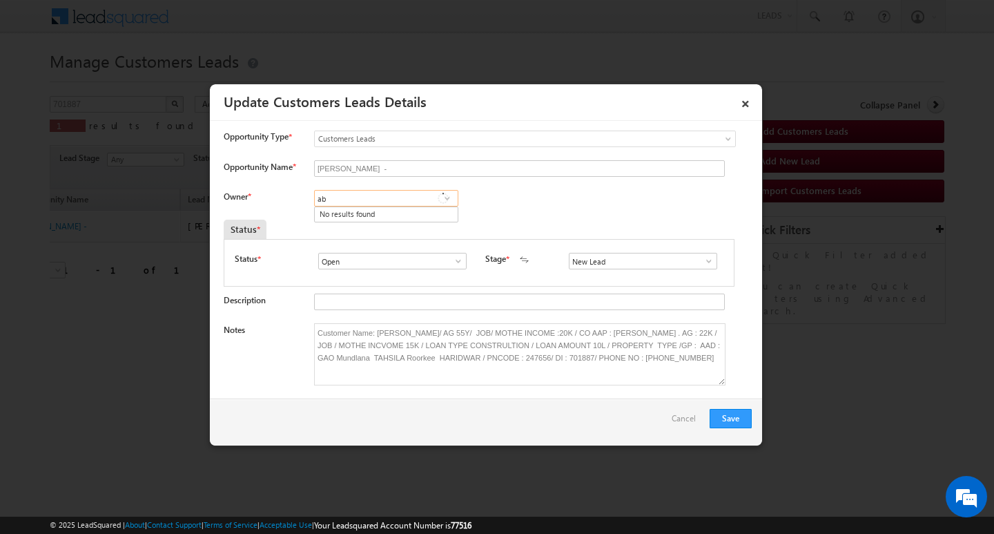
type input "a"
type input "[PERSON_NAME]"
click at [512, 357] on textarea "Customer Name: [PERSON_NAME]/ AG 55Y/ JOB/ MOTHE INCOME :20K / CO AAP : [PERSON…" at bounding box center [520, 354] width 412 height 62
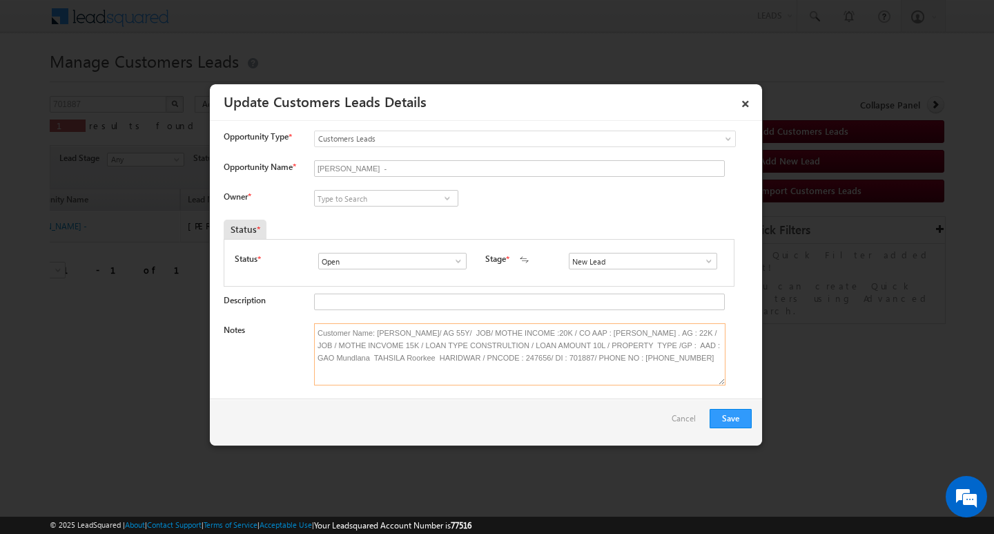
click at [512, 357] on textarea "Customer Name: [PERSON_NAME]/ AG 55Y/ JOB/ MOTHE INCOME :20K / CO AAP : [PERSON…" at bounding box center [520, 354] width 412 height 62
click at [742, 103] on link "×" at bounding box center [745, 101] width 23 height 24
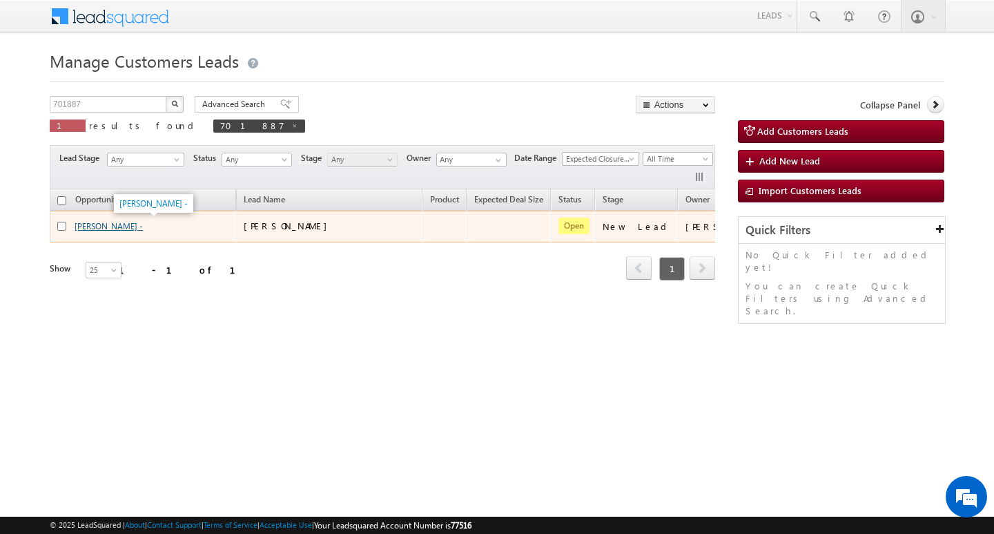
click at [90, 226] on link "[PERSON_NAME] -" at bounding box center [109, 226] width 68 height 10
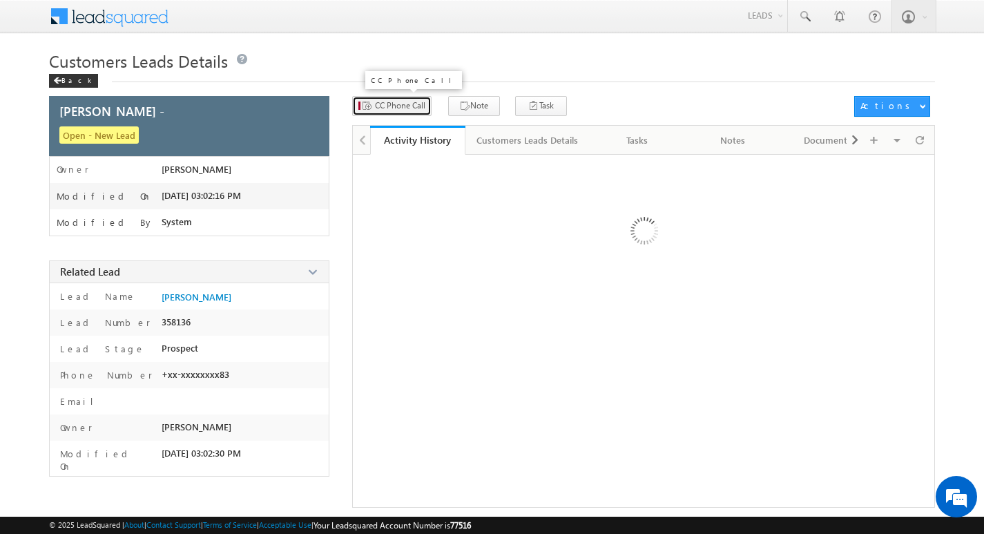
click at [381, 99] on span "CC Phone Call" at bounding box center [400, 105] width 50 height 12
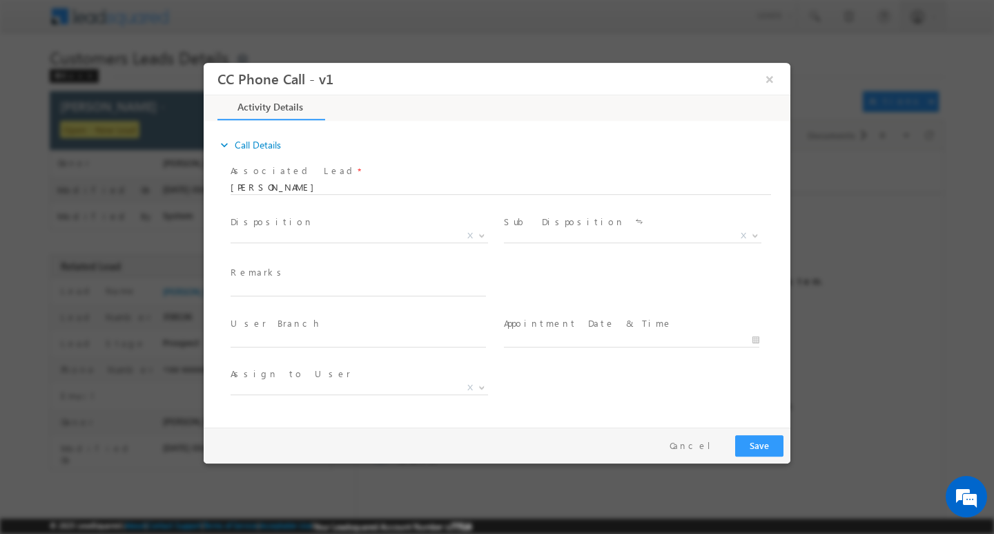
click at [485, 244] on span "Qualified Open Contacted Language Barrier Closed Lead Not Eligible X" at bounding box center [365, 237] width 268 height 17
select select "[PERSON_NAME][EMAIL_ADDRESS][DOMAIN_NAME]"
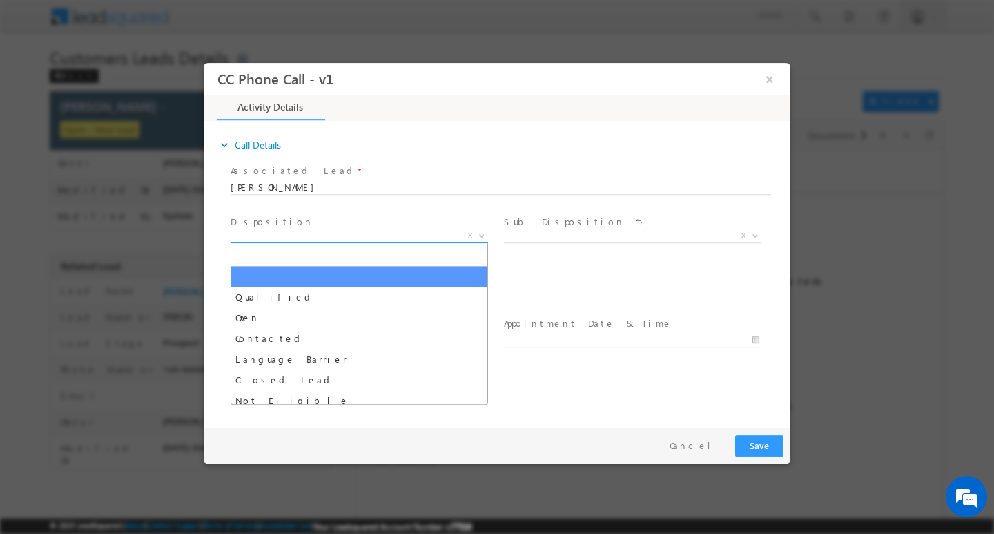
click at [487, 229] on span at bounding box center [481, 235] width 14 height 18
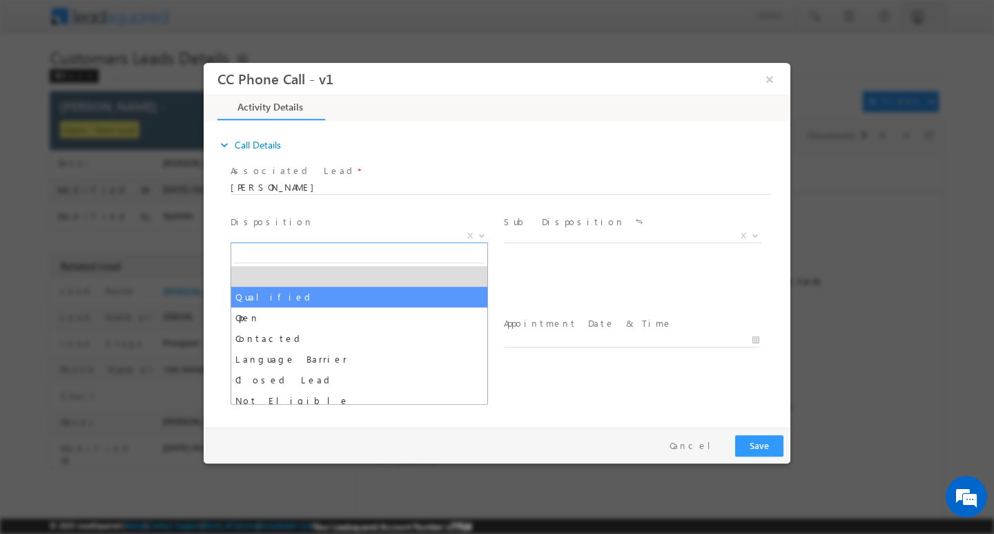
select select "Qualified"
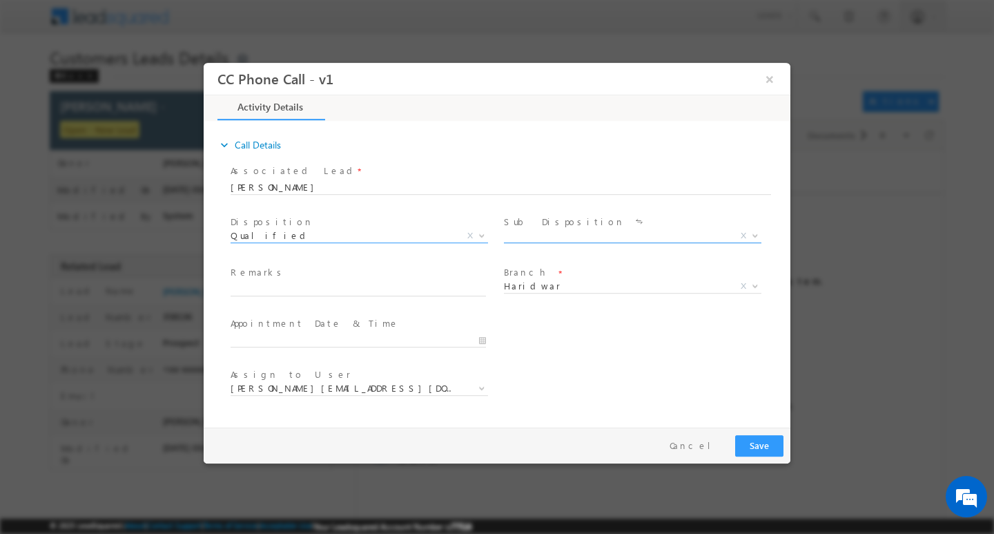
click at [757, 233] on b at bounding box center [755, 234] width 8 height 5
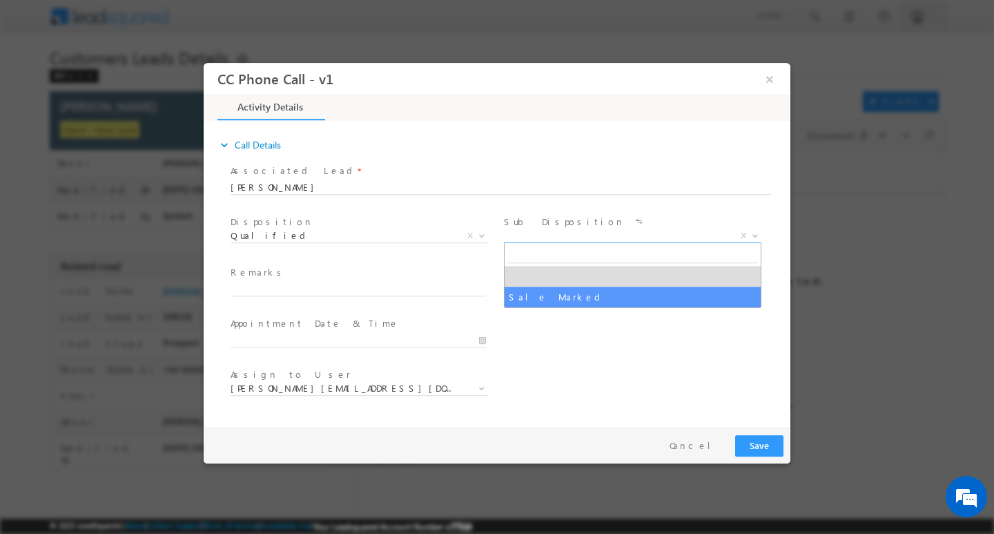
select select "Sale Marked"
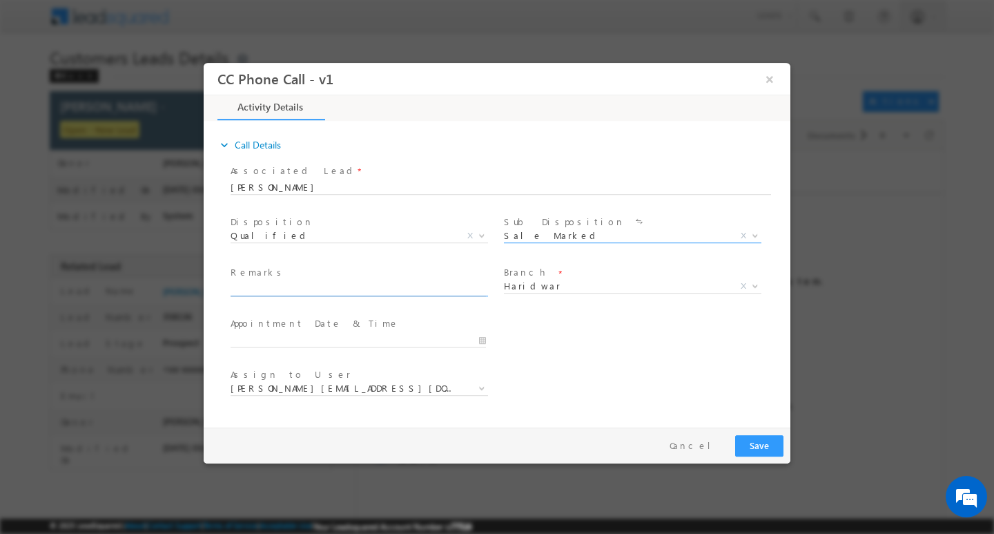
click at [395, 286] on input "text" at bounding box center [358, 289] width 255 height 14
paste input "Customer Name: Gajay Singh/ AG 55Y/ JOB/ MOTHE INCOME :20K / CO AAP : VISHAL BH…"
type input "Customer Name: Gajay Singh/ AG 55Y/ JOB/ MOTHE INCOME :20K / CO AAP : VISHAL BH…"
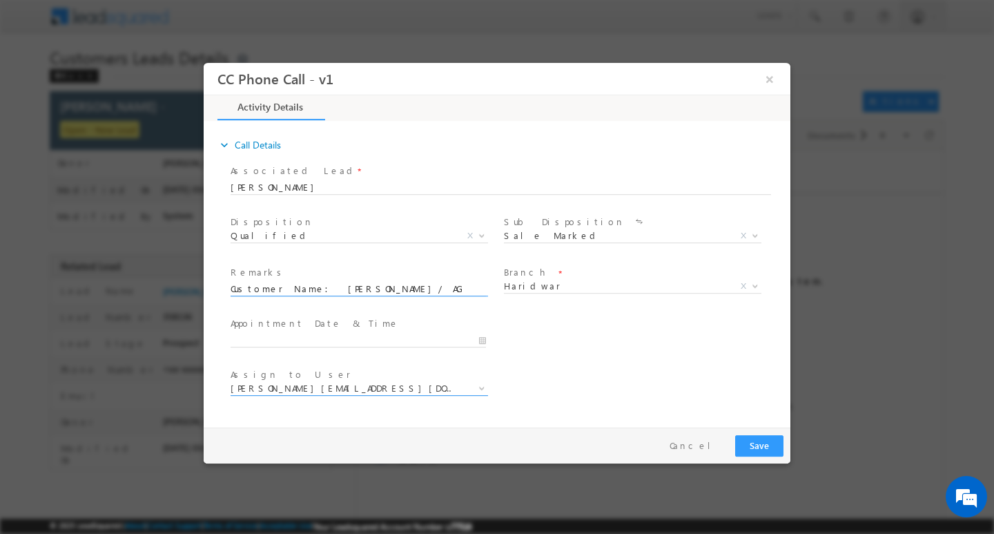
click at [390, 383] on span "[PERSON_NAME][EMAIL_ADDRESS][DOMAIN_NAME]" at bounding box center [343, 387] width 224 height 12
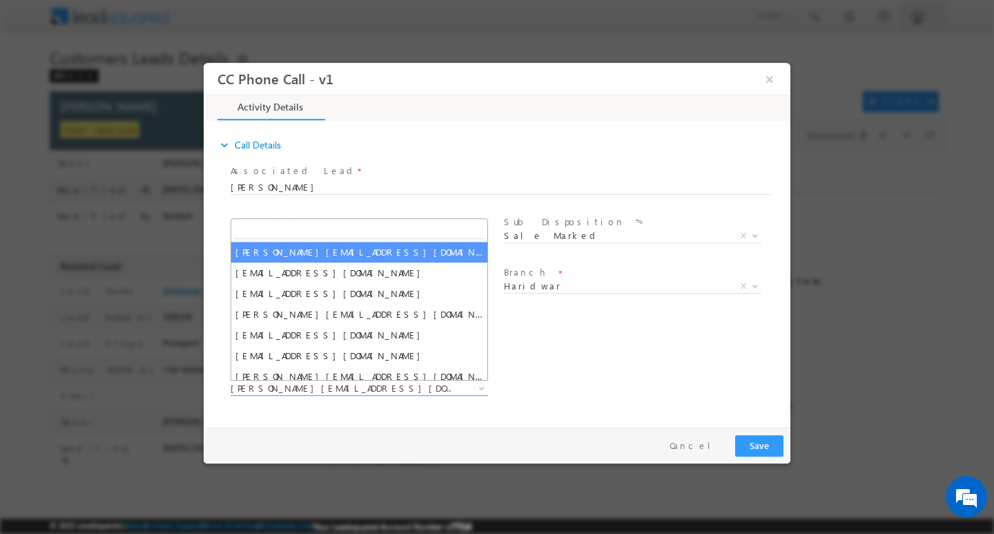
click at [708, 369] on div "Assign to User * abhinav.punia1@sgrlimited.in abhishek.sharma1@sgrlimited.in an…" at bounding box center [509, 389] width 563 height 51
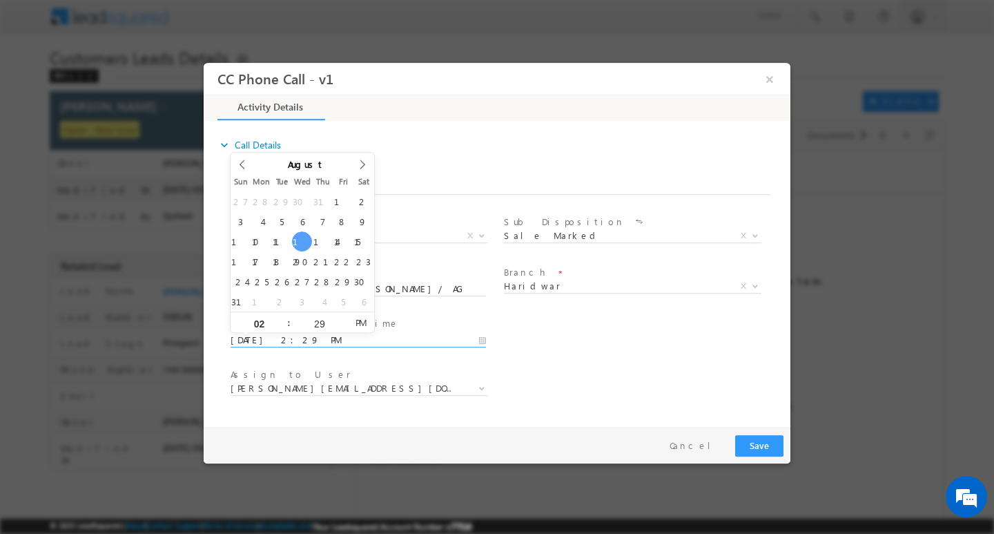
click at [481, 333] on input "08/13/2025 2:29 PM" at bounding box center [358, 340] width 255 height 14
type input "08/14/2025 1:29 PM"
type input "01"
click at [280, 322] on span at bounding box center [283, 327] width 10 height 10
type input "08/14/2025 12:29 PM"
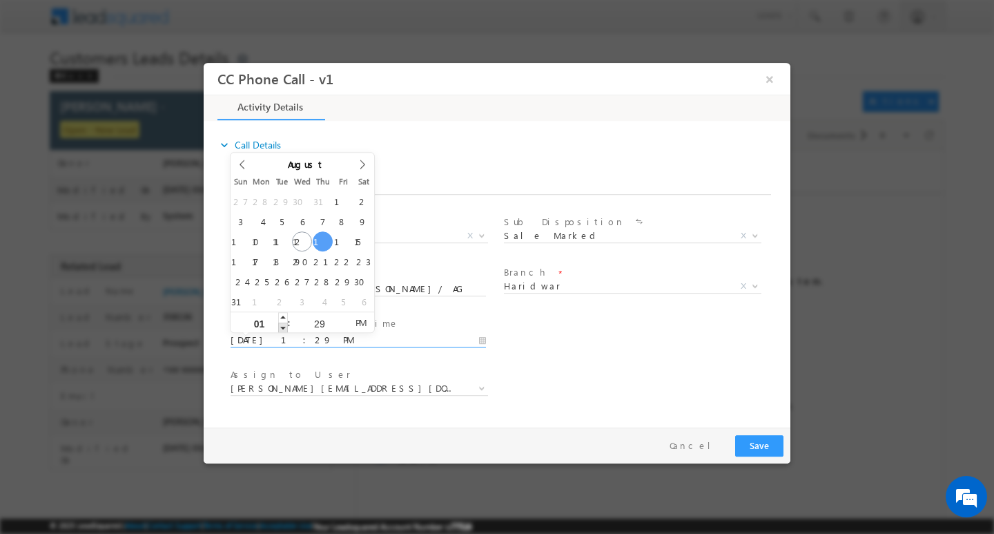
type input "12"
click at [280, 322] on span at bounding box center [283, 327] width 10 height 10
type input "08/14/2025 11:29 AM"
type input "11"
click at [280, 322] on span at bounding box center [283, 327] width 10 height 10
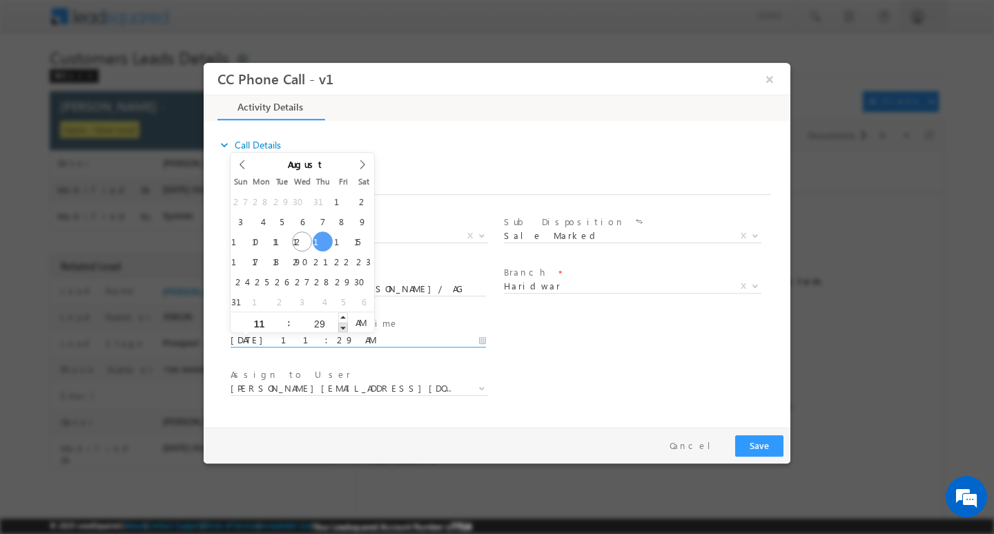
type input "08/14/2025 11:28 AM"
type input "28"
click at [342, 325] on span at bounding box center [343, 327] width 10 height 10
type input "08/14/2025 11:27 AM"
type input "27"
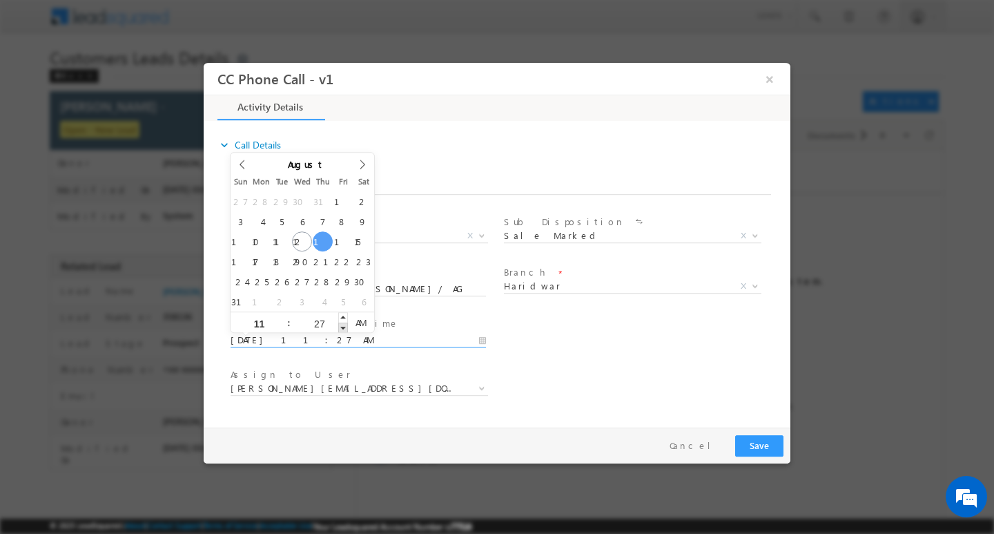
click at [342, 325] on span at bounding box center [343, 327] width 10 height 10
type input "08/14/2025 11:26 AM"
type input "26"
click at [342, 325] on span at bounding box center [343, 327] width 10 height 10
type input "08/14/2025 11:25 AM"
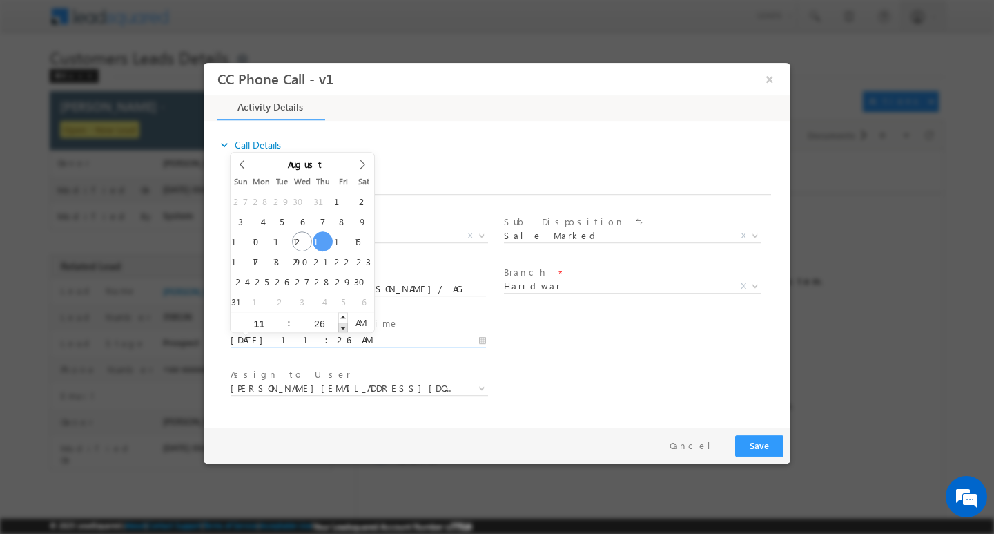
type input "25"
click at [342, 325] on span at bounding box center [343, 327] width 10 height 10
type input "08/14/2025 11:24 AM"
type input "24"
click at [342, 325] on span at bounding box center [343, 327] width 10 height 10
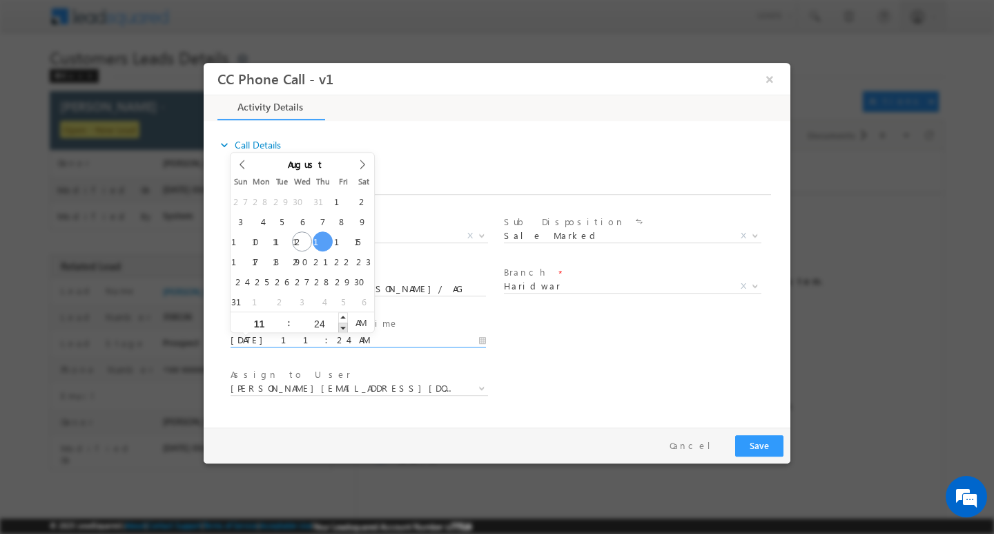
type input "08/14/2025 11:23 AM"
type input "23"
click at [342, 325] on span at bounding box center [343, 327] width 10 height 10
type input "08/14/2025 11:22 AM"
type input "22"
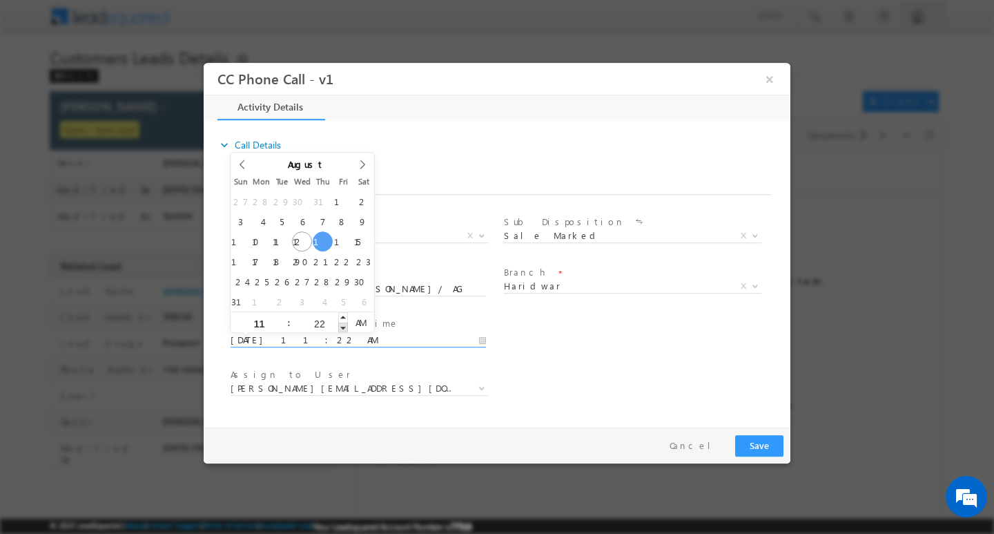
click at [342, 325] on span at bounding box center [343, 327] width 10 height 10
type input "08/14/2025 11:21 AM"
type input "21"
click at [342, 325] on span at bounding box center [343, 327] width 10 height 10
type input "08/14/2025 11:20 AM"
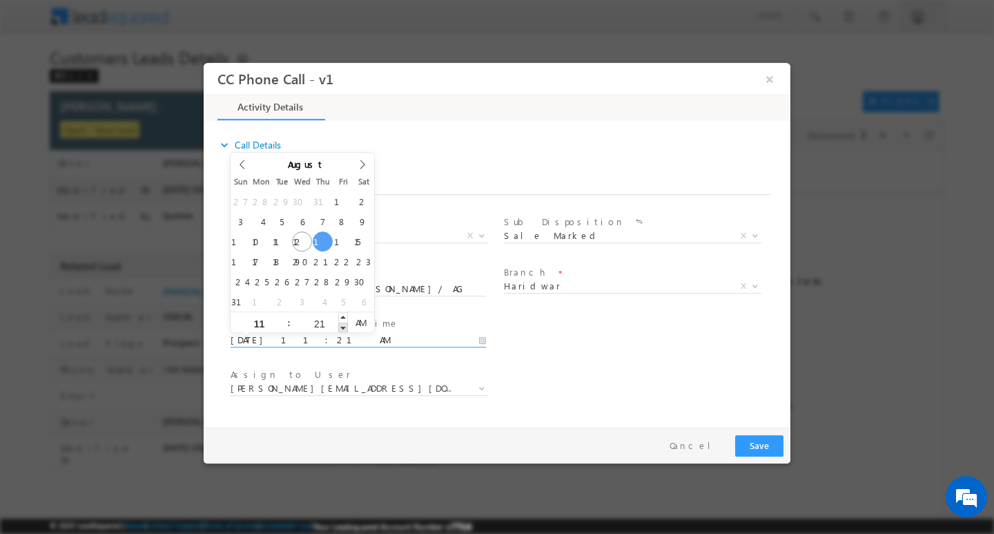
type input "20"
click at [342, 325] on span at bounding box center [343, 327] width 10 height 10
type input "08/14/2025 11:19 AM"
type input "19"
click at [342, 325] on span at bounding box center [343, 327] width 10 height 10
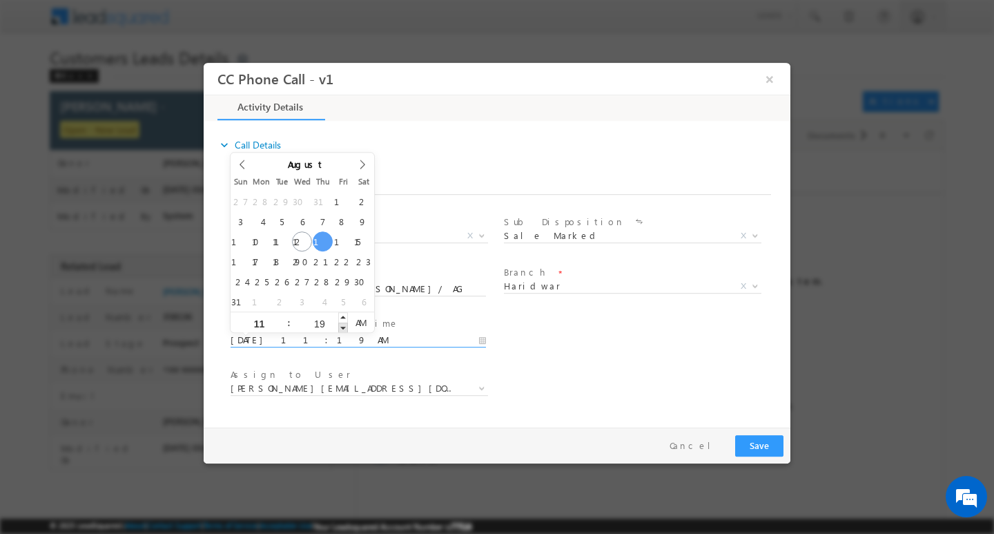
type input "08/14/2025 11:18 AM"
type input "18"
click at [342, 325] on span at bounding box center [343, 327] width 10 height 10
type input "08/14/2025 11:17 AM"
type input "17"
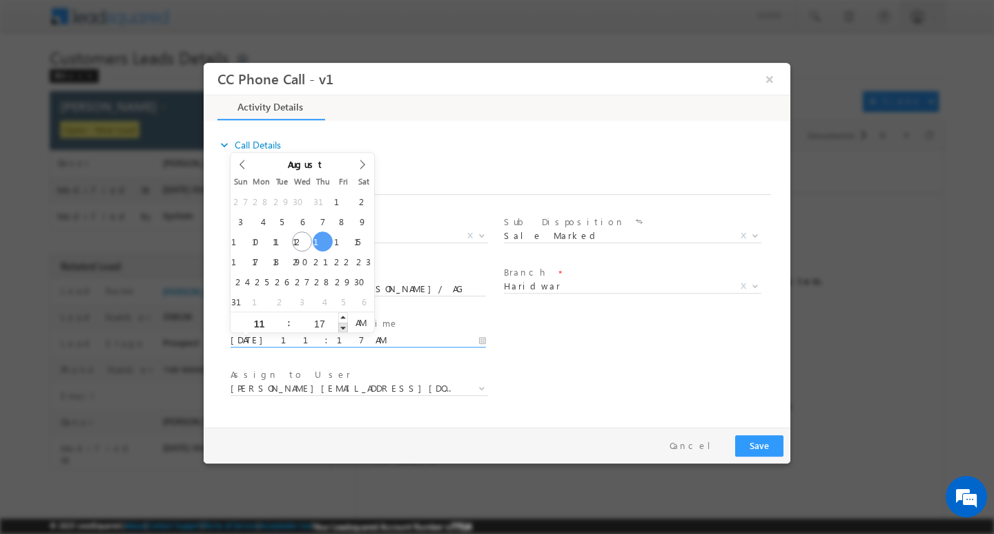
click at [342, 325] on span at bounding box center [343, 327] width 10 height 10
type input "08/14/2025 11:16 AM"
type input "16"
click at [342, 325] on span at bounding box center [343, 327] width 10 height 10
type input "08/14/2025 11:15 AM"
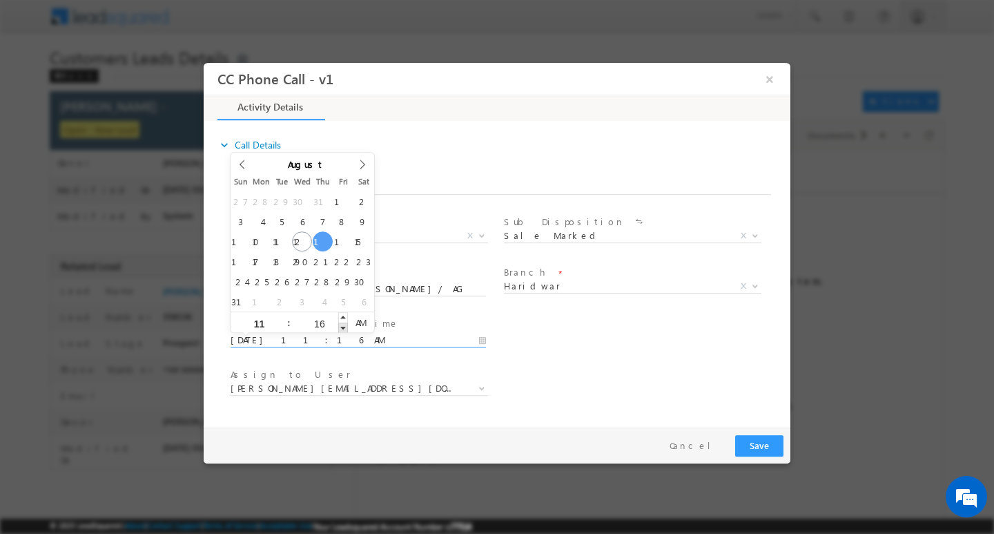
type input "15"
click at [342, 325] on span at bounding box center [343, 327] width 10 height 10
type input "08/14/2025 11:14 AM"
type input "14"
click at [342, 325] on span at bounding box center [343, 327] width 10 height 10
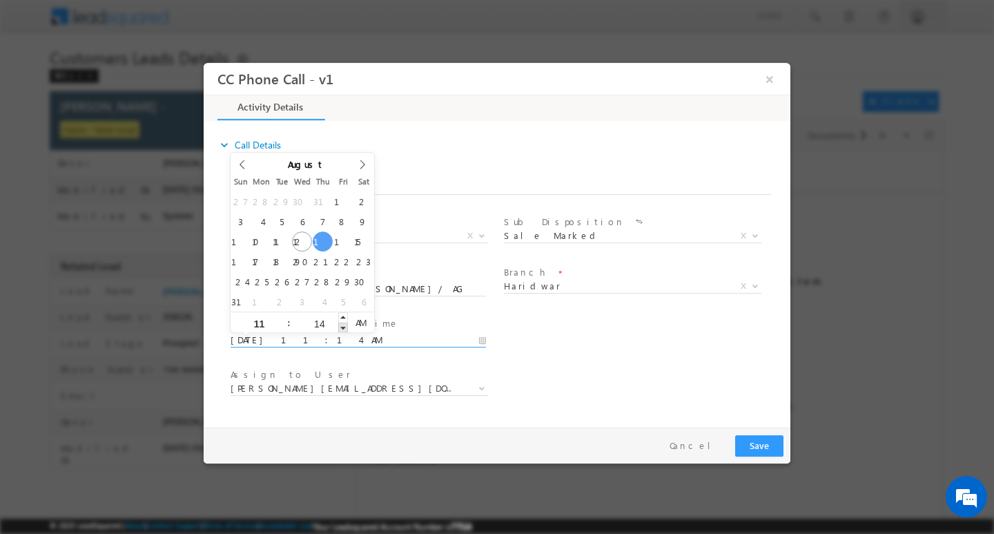
type input "08/14/2025 11:13 AM"
type input "13"
click at [342, 325] on span at bounding box center [343, 327] width 10 height 10
type input "08/14/2025 11:12 AM"
type input "12"
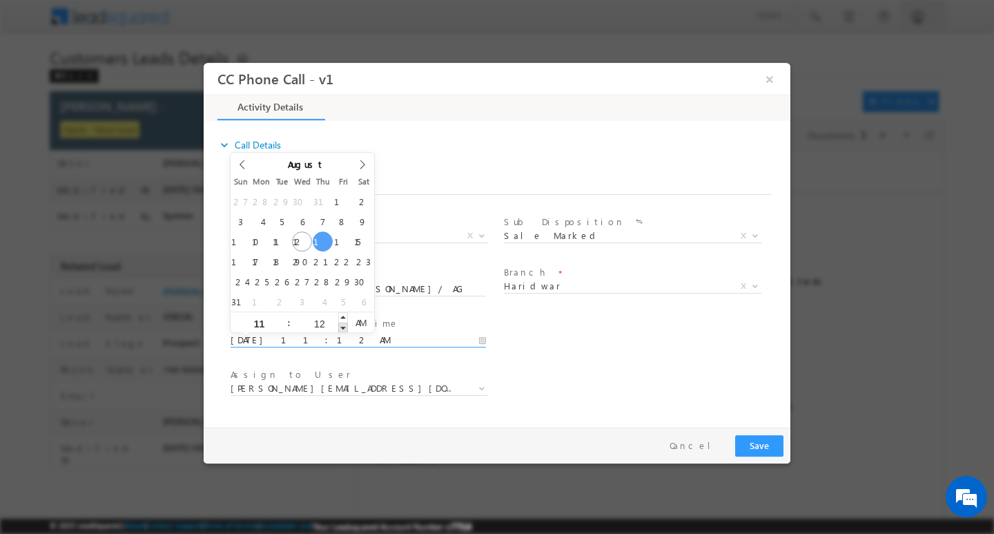
click at [342, 325] on span at bounding box center [343, 327] width 10 height 10
type input "08/14/2025 11:11 AM"
type input "11"
click at [342, 325] on span at bounding box center [343, 327] width 10 height 10
type input "08/14/2025 11:10 AM"
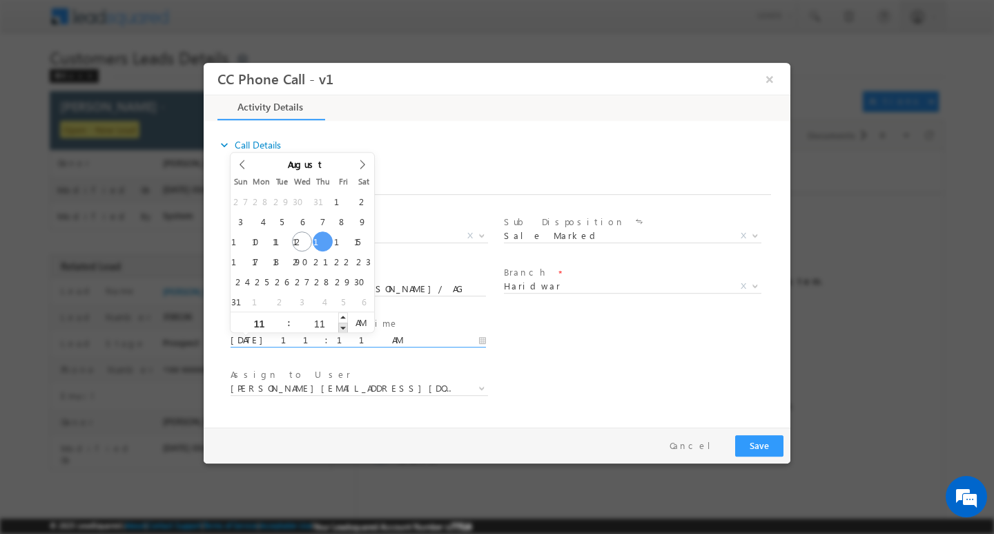
type input "10"
click at [342, 325] on span at bounding box center [343, 327] width 10 height 10
type input "08/14/2025 11:09 AM"
type input "09"
click at [342, 325] on span at bounding box center [343, 327] width 10 height 10
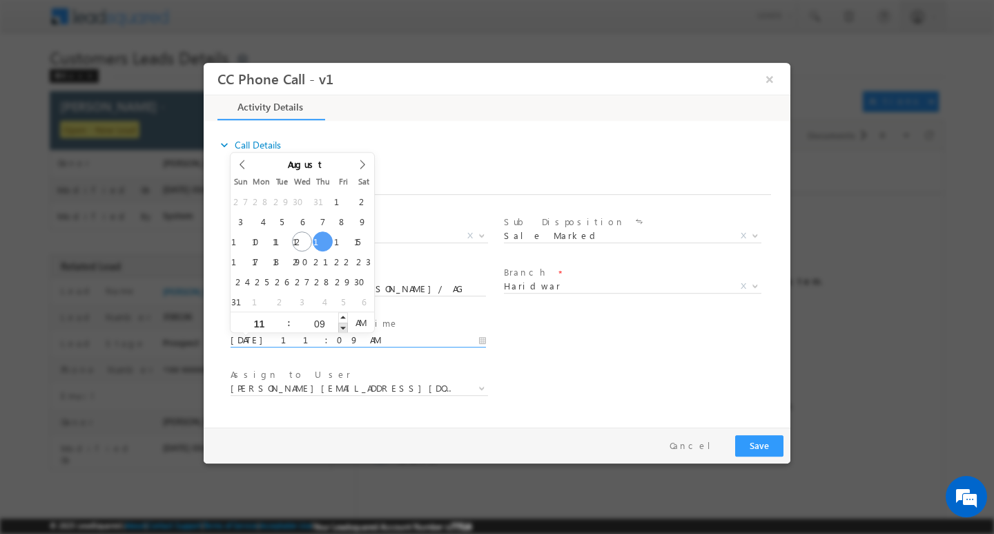
type input "08/14/2025 11:08 AM"
type input "08"
click at [342, 325] on span at bounding box center [343, 327] width 10 height 10
type input "08/14/2025 11:07 AM"
type input "07"
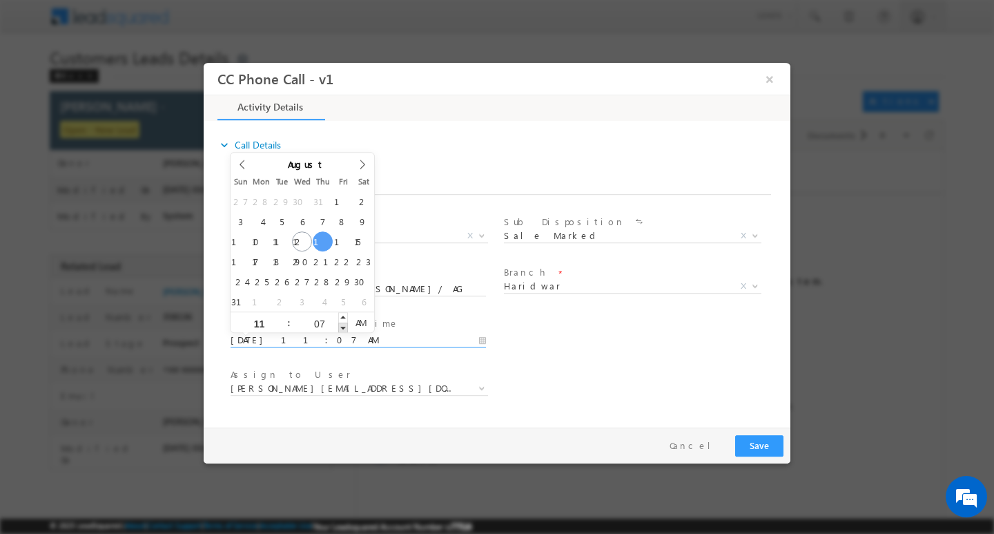
click at [342, 325] on span at bounding box center [343, 327] width 10 height 10
type input "08/14/2025 11:06 AM"
type input "06"
click at [342, 325] on span at bounding box center [343, 327] width 10 height 10
type input "08/14/2025 11:05 AM"
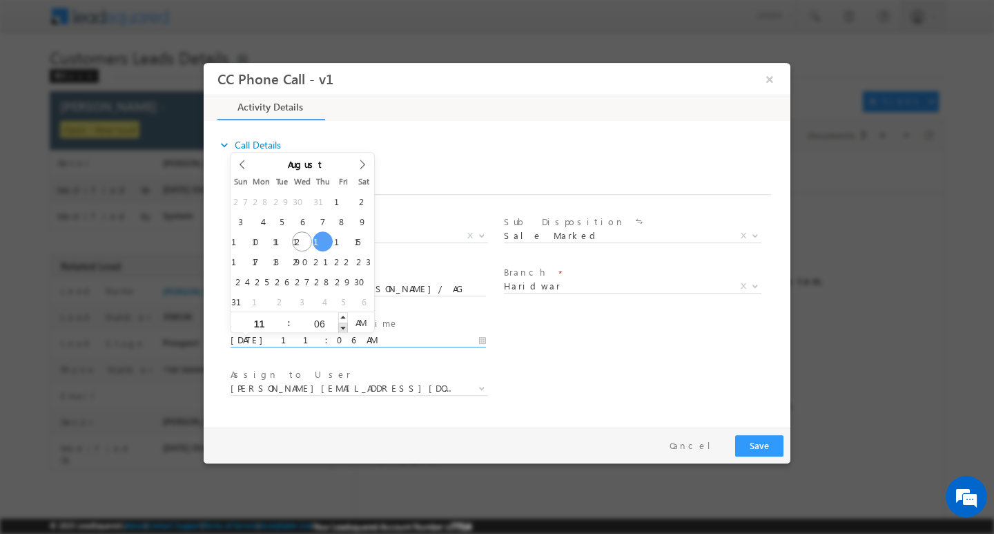
type input "05"
click at [342, 325] on span at bounding box center [343, 327] width 10 height 10
type input "08/14/2025 11:04 AM"
type input "04"
click at [342, 325] on span at bounding box center [343, 327] width 10 height 10
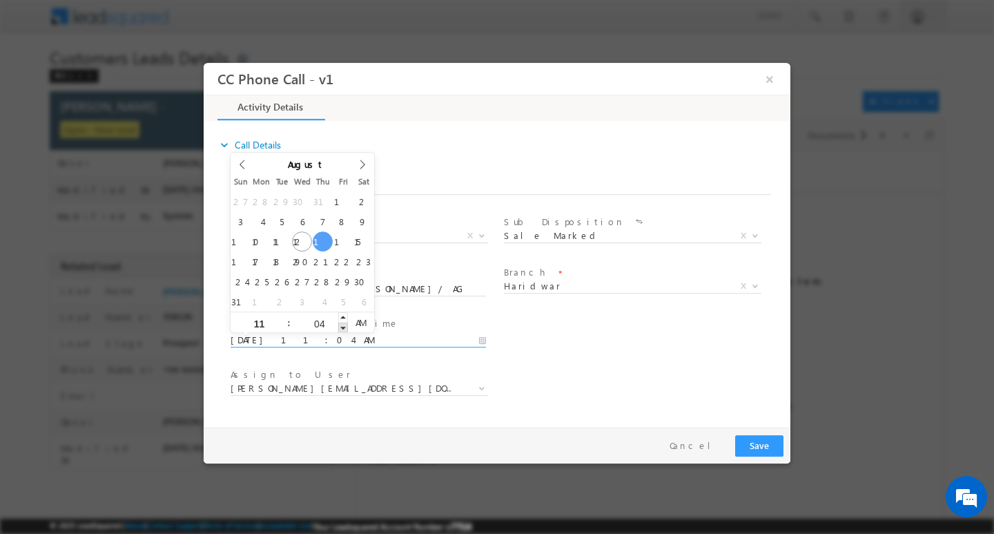
type input "08/14/2025 11:03 AM"
type input "03"
click at [342, 325] on span at bounding box center [343, 327] width 10 height 10
type input "08/14/2025 11:02 AM"
type input "02"
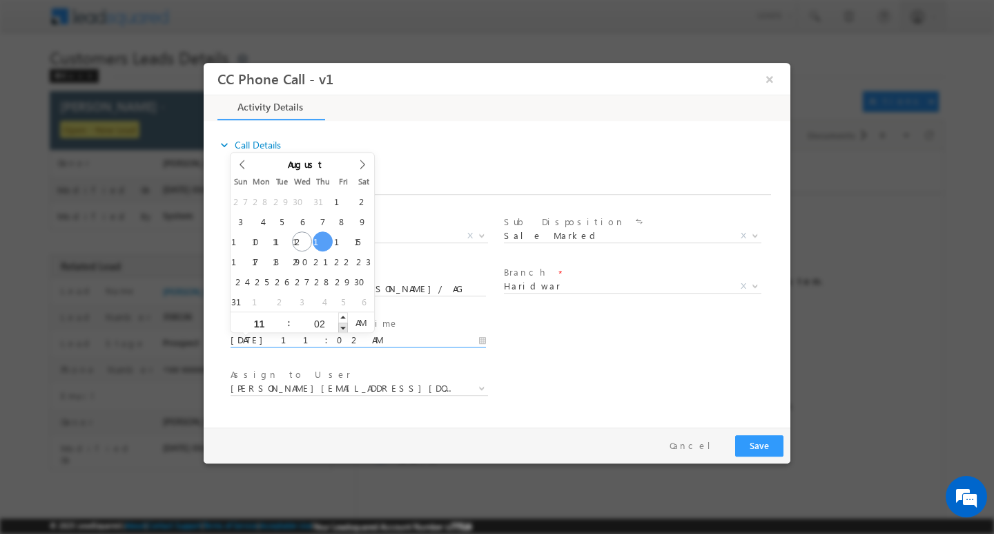
click at [342, 325] on span at bounding box center [343, 327] width 10 height 10
type input "08/14/2025 11:01 AM"
type input "01"
click at [342, 325] on span at bounding box center [343, 327] width 10 height 10
type input "08/14/2025 11:00 AM"
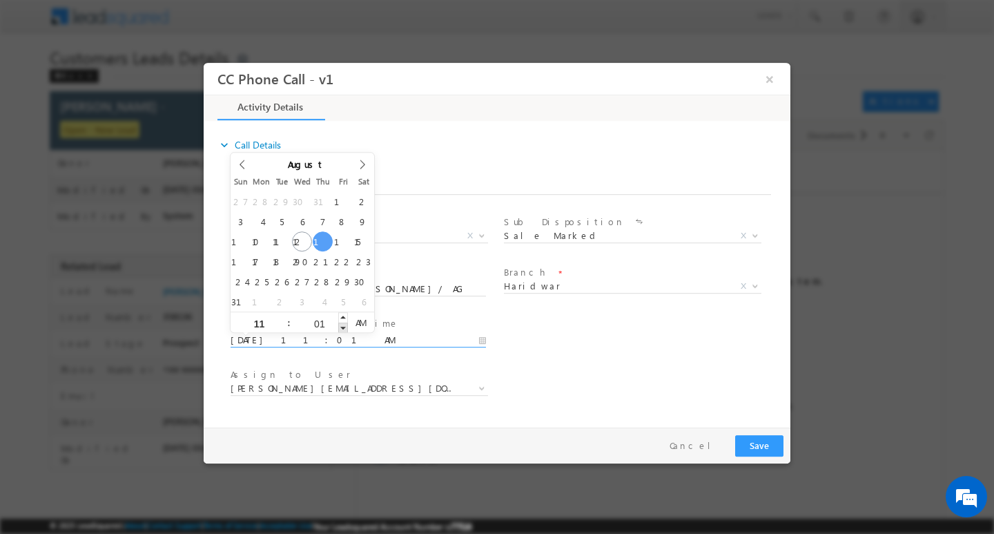
type input "00"
click at [342, 325] on span at bounding box center [343, 327] width 10 height 10
click at [781, 409] on div "Assign to User * abhinav.punia1@sgrlimited.in abhishek.sharma1@sgrlimited.in an…" at bounding box center [509, 389] width 563 height 51
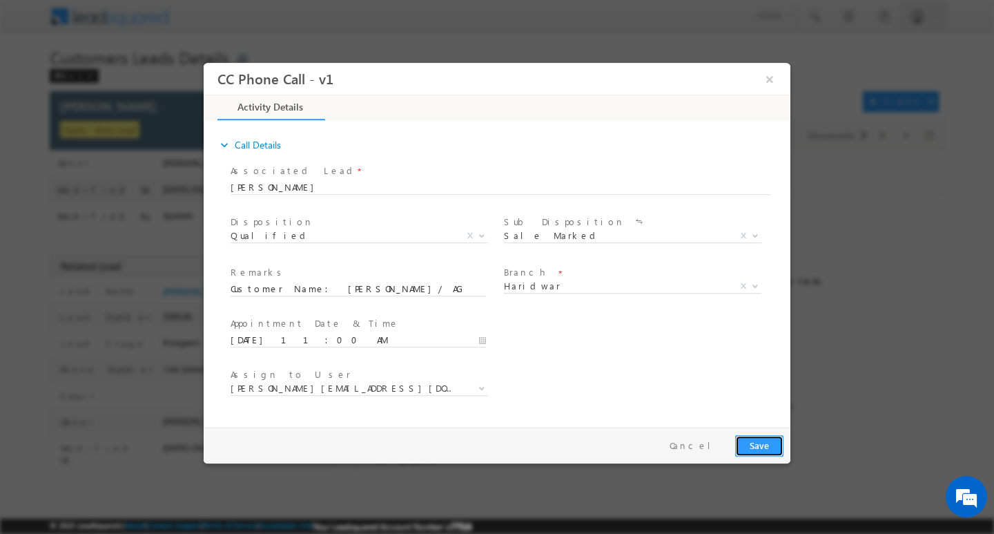
click at [758, 444] on button "Save" at bounding box center [759, 444] width 48 height 21
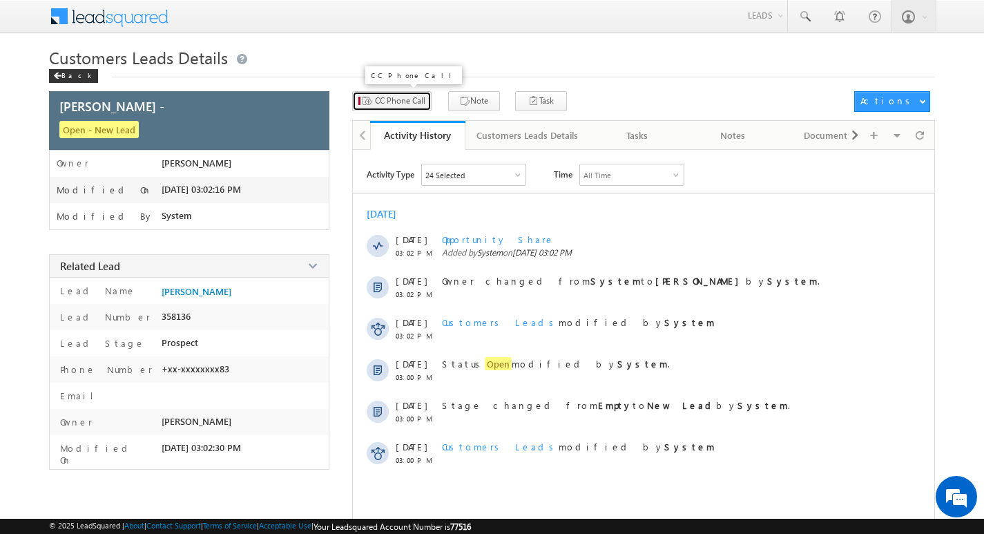
click at [405, 94] on button "CC Phone Call" at bounding box center [391, 101] width 79 height 20
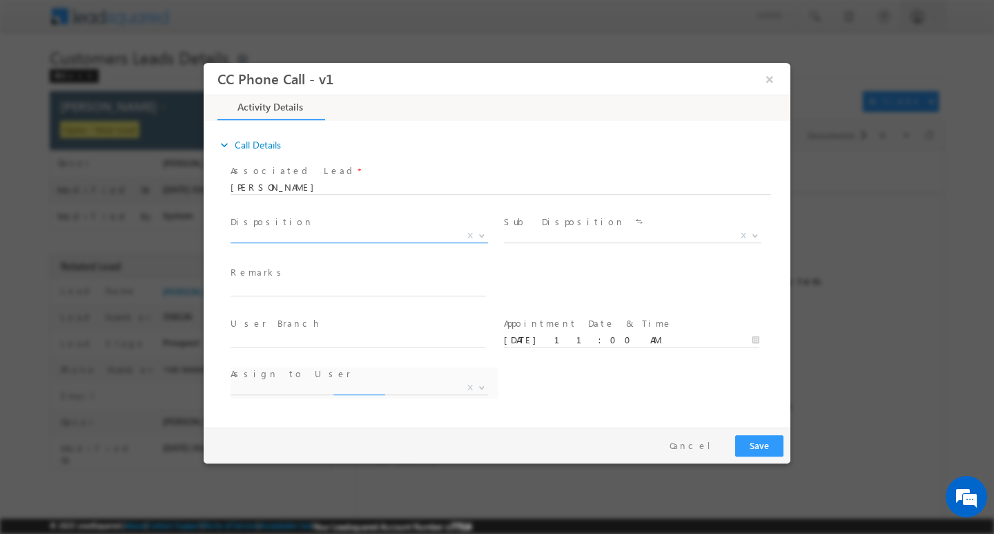
click at [482, 232] on b at bounding box center [482, 234] width 8 height 5
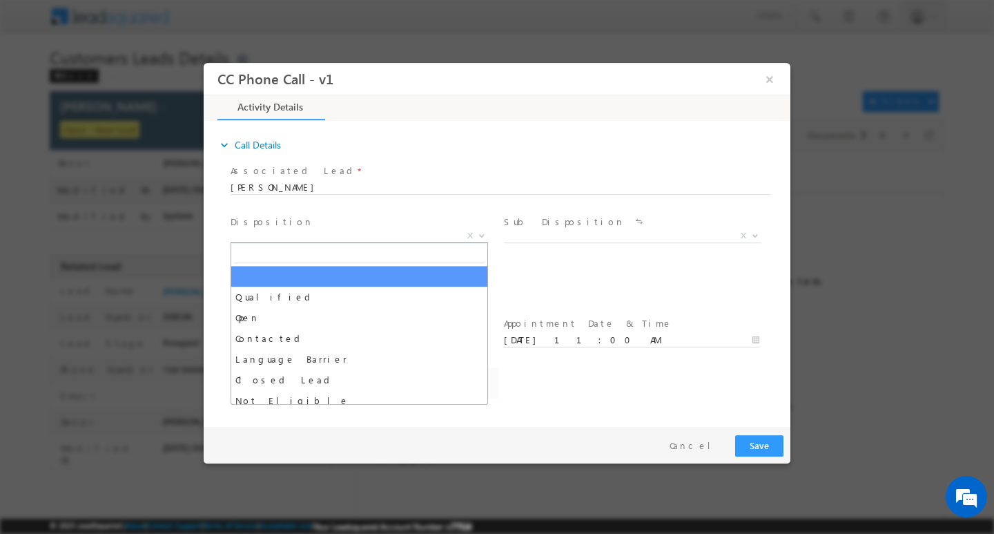
select select "[PERSON_NAME][EMAIL_ADDRESS][DOMAIN_NAME]"
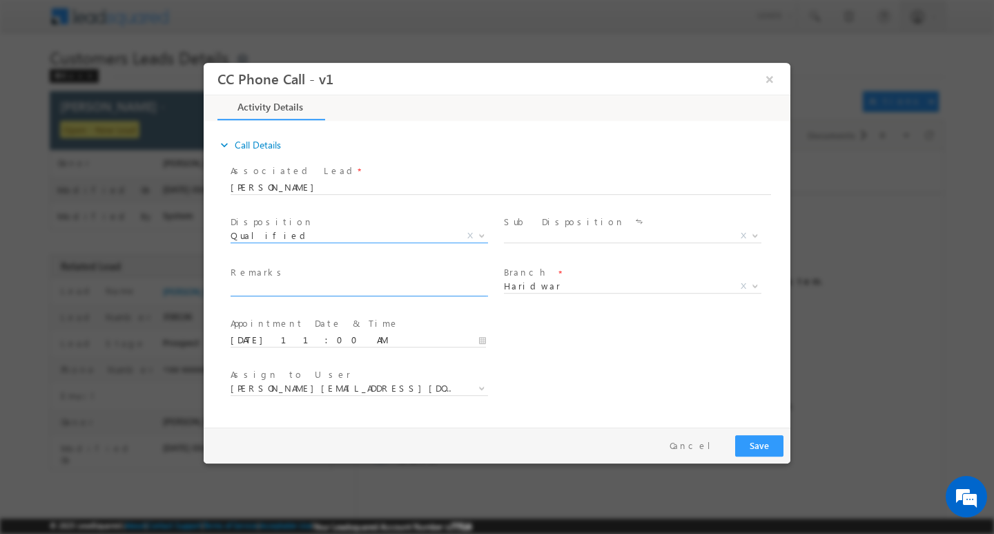
select select "Qualified"
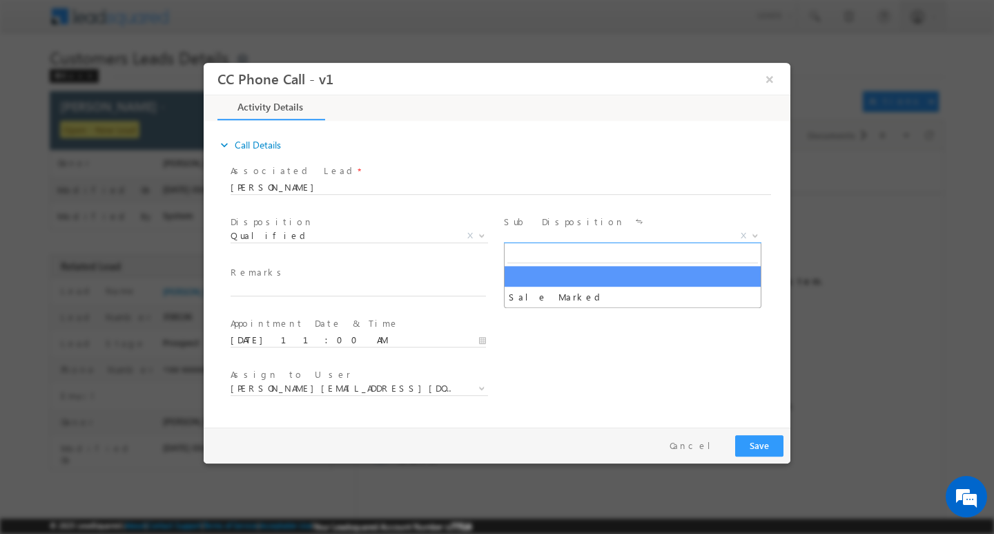
click at [752, 232] on b at bounding box center [755, 234] width 8 height 5
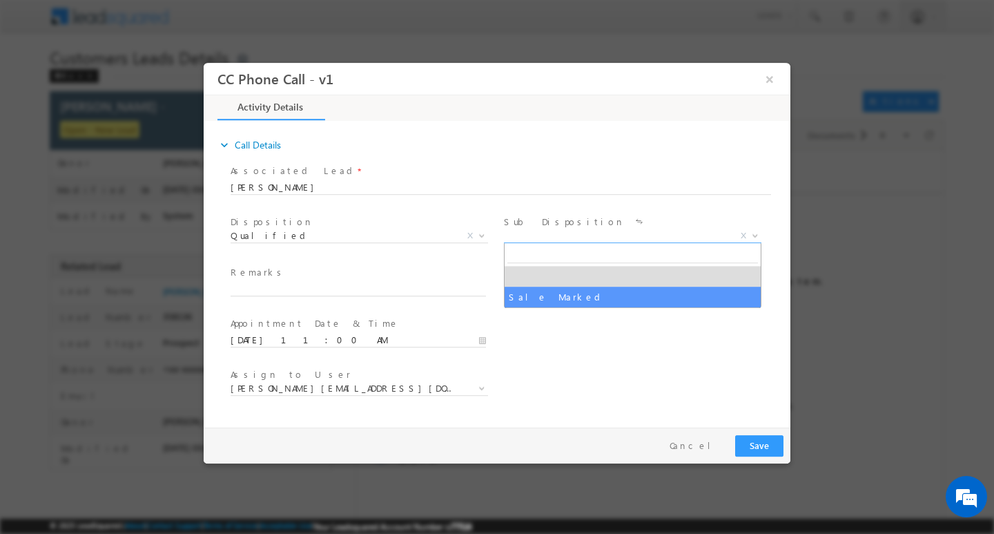
click at [671, 309] on span at bounding box center [631, 302] width 255 height 15
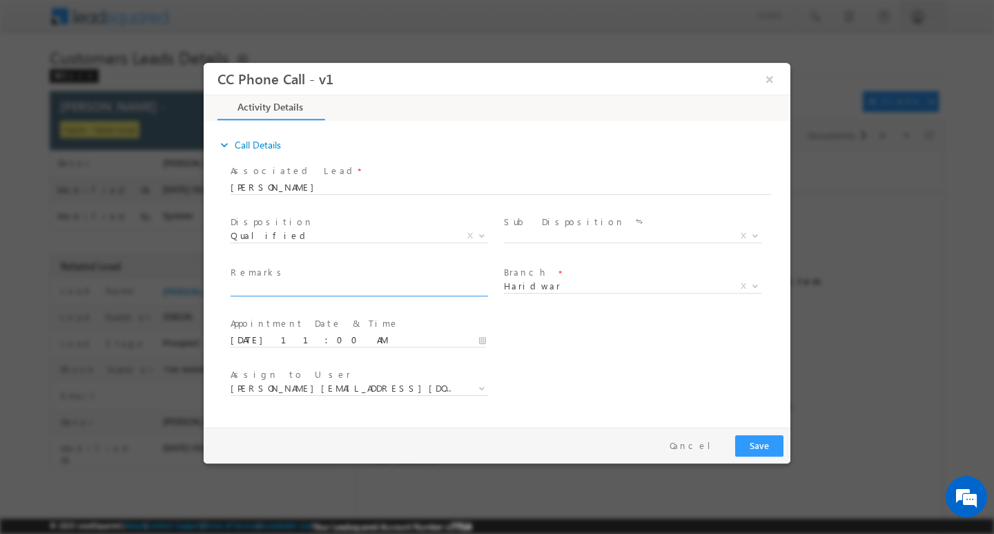
click at [280, 294] on span at bounding box center [365, 289] width 268 height 15
click at [311, 288] on input "text" at bounding box center [358, 289] width 255 height 14
paste input "Customer Name: Gajay Singh/ AG 55Y/ JOB/ MOTHE INCOME :20K / CO AAP : VISHAL BH…"
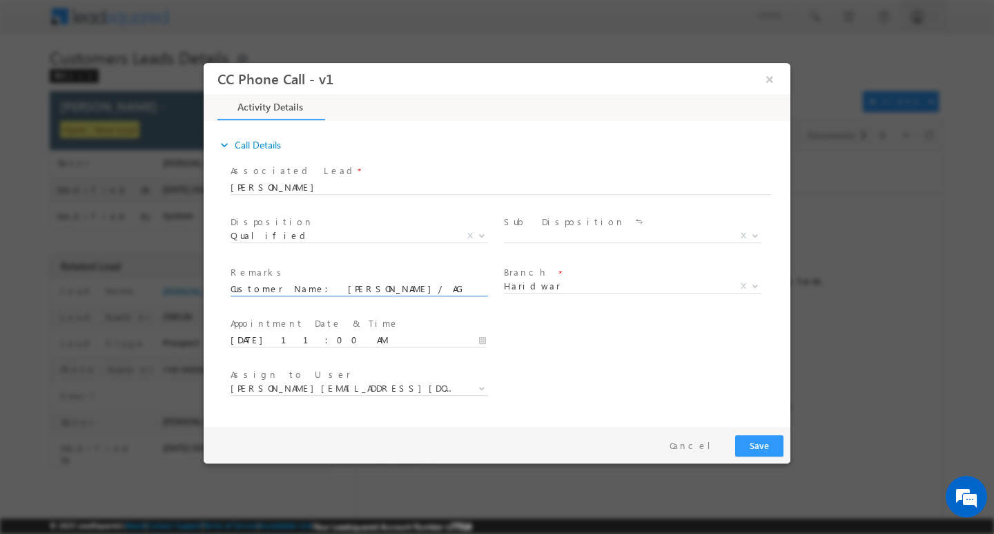
scroll to position [0, 654]
type input "Customer Name: Gajay Singh/ AG 55Y/ JOB/ MOTHE INCOME :20K / CO AAP : VISHAL BH…"
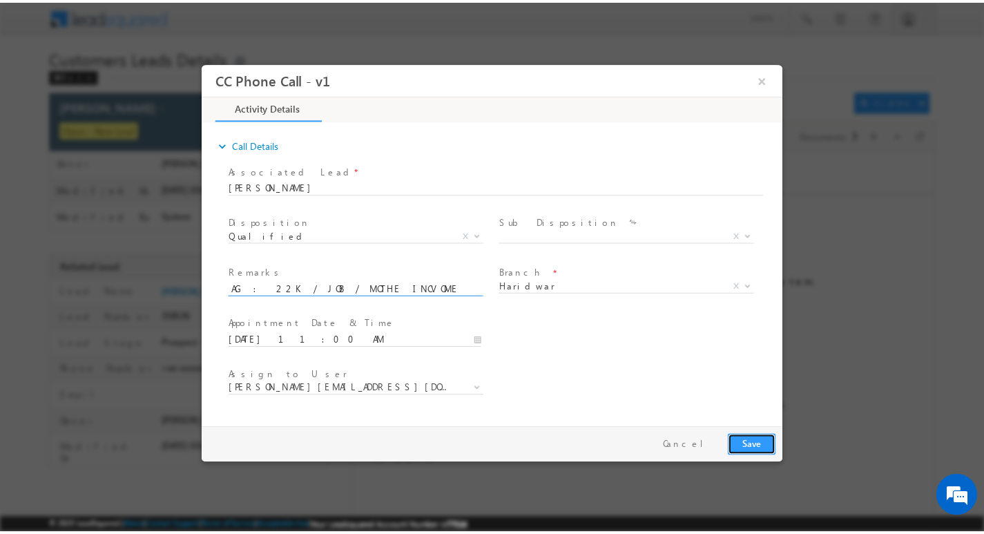
scroll to position [0, 0]
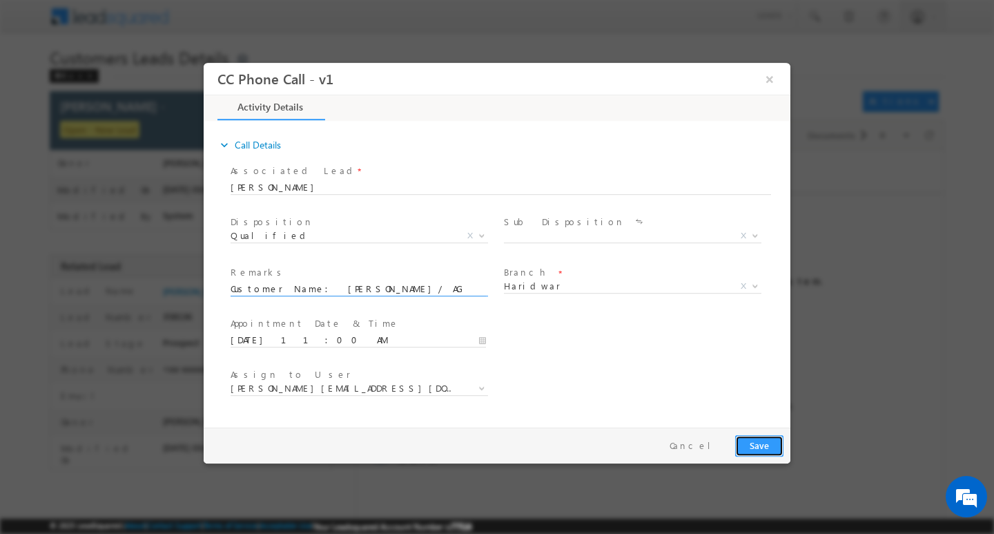
click at [770, 442] on button "Save" at bounding box center [759, 444] width 48 height 21
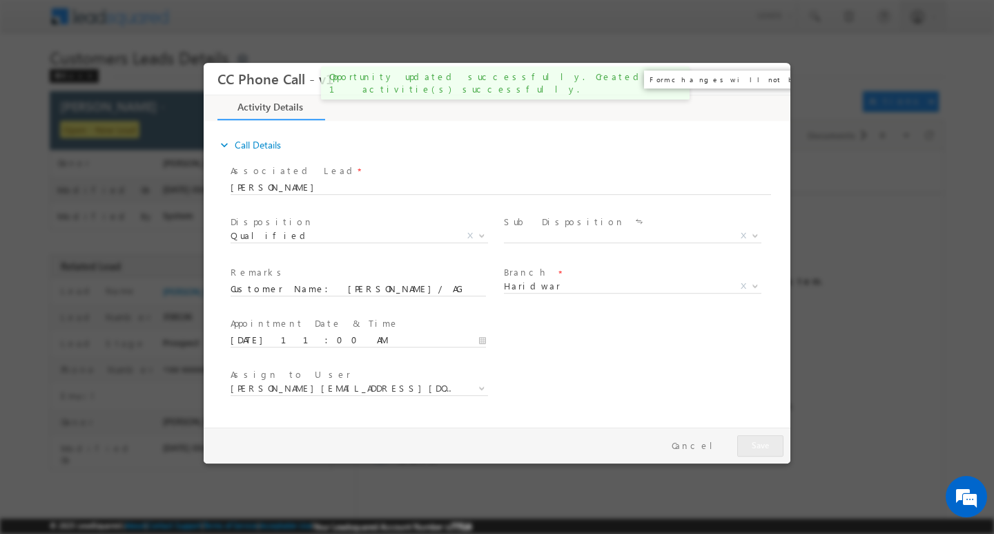
click at [766, 75] on button "×" at bounding box center [769, 79] width 23 height 26
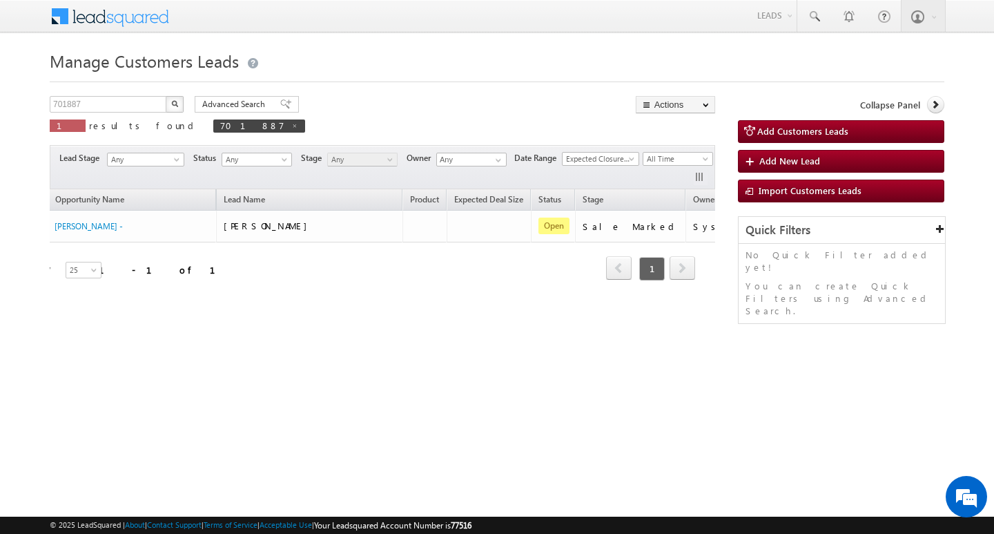
scroll to position [0, 44]
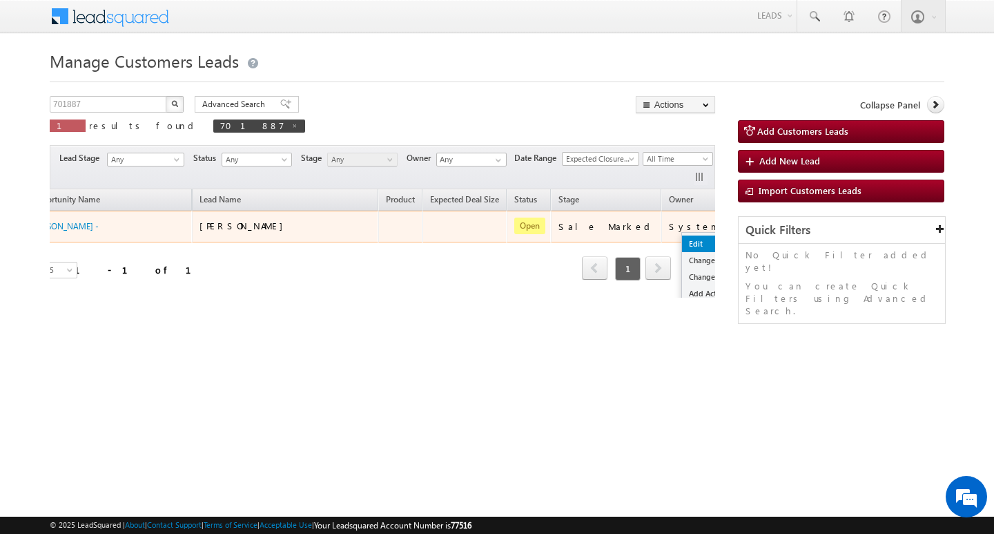
click at [682, 244] on link "Edit" at bounding box center [716, 243] width 69 height 17
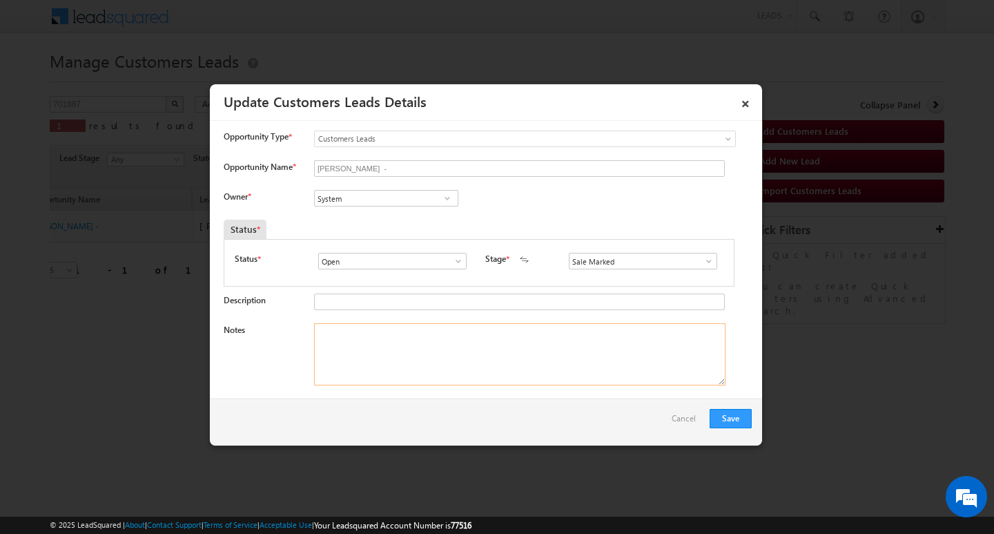
click at [472, 341] on textarea "Notes" at bounding box center [520, 354] width 412 height 62
paste textarea "Customer Name: [PERSON_NAME]/ AG 55Y/ JOB/ MOTHE INCOME :20K / CO AAP : [PERSON…"
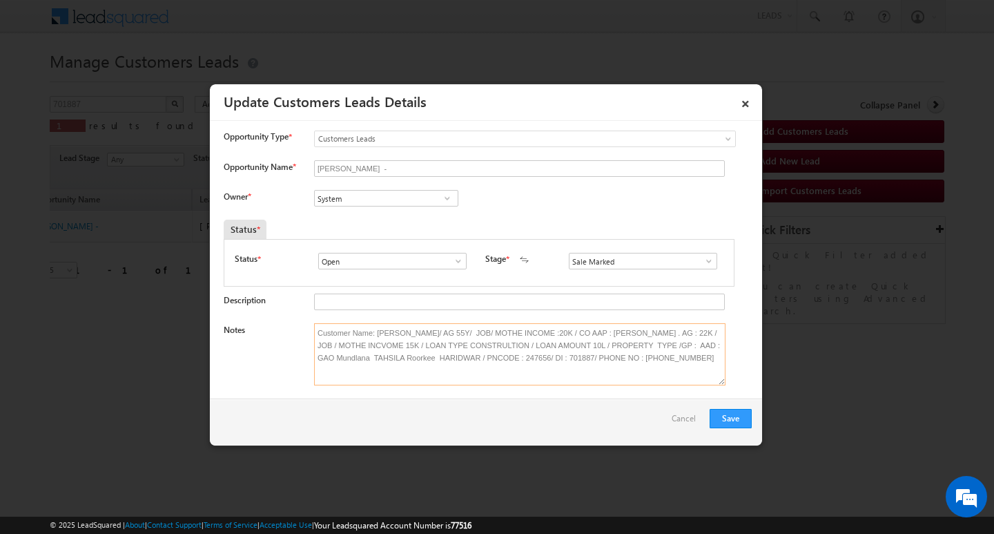
scroll to position [0, 0]
type textarea "Customer Name: [PERSON_NAME]/ AG 55Y/ JOB/ MOTHE INCOME :20K / CO AAP : [PERSON…"
click at [382, 194] on input "System" at bounding box center [386, 198] width 144 height 17
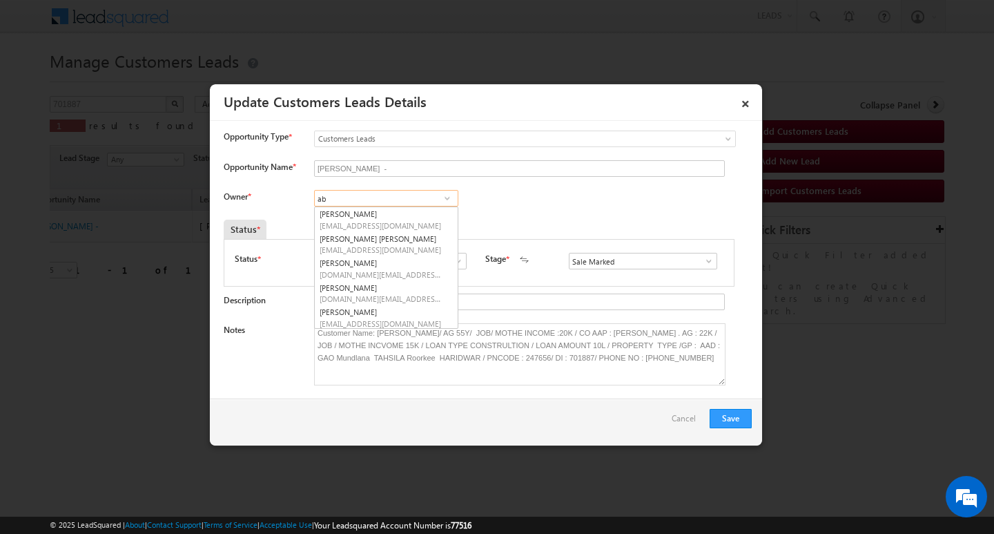
type input "abh"
click at [382, 194] on input "abh" at bounding box center [386, 198] width 144 height 17
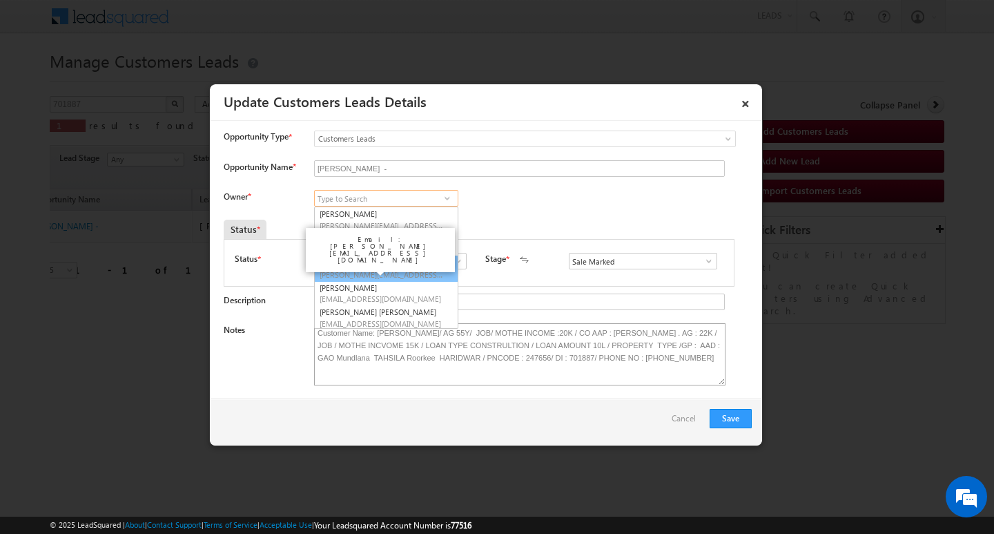
scroll to position [3, 0]
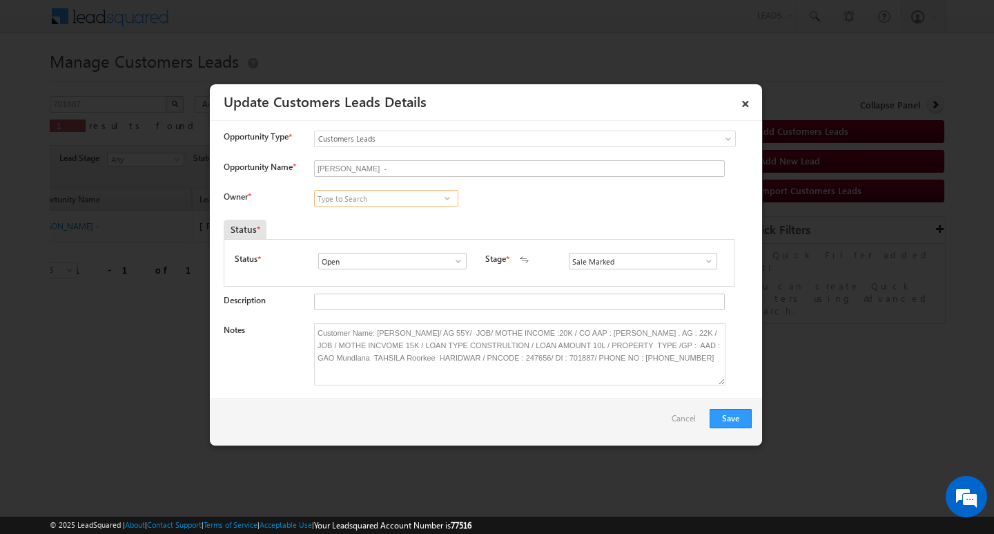
click at [376, 197] on input at bounding box center [386, 198] width 144 height 17
paste input "[PERSON_NAME][EMAIL_ADDRESS][DOMAIN_NAME]"
type input "[PERSON_NAME][EMAIL_ADDRESS][DOMAIN_NAME]"
click at [351, 206] on input at bounding box center [386, 198] width 144 height 17
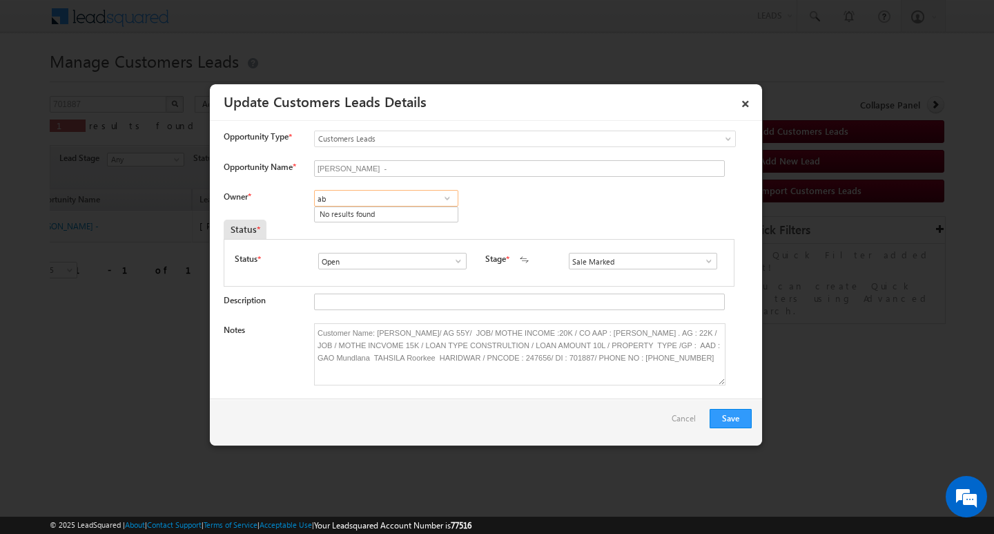
type input "a"
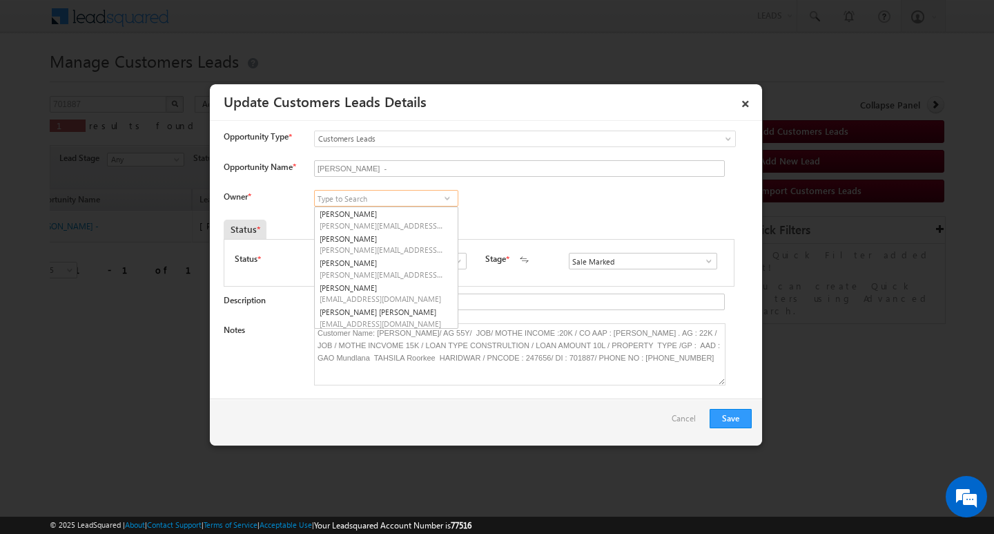
scroll to position [28, 0]
